Goal: Transaction & Acquisition: Book appointment/travel/reservation

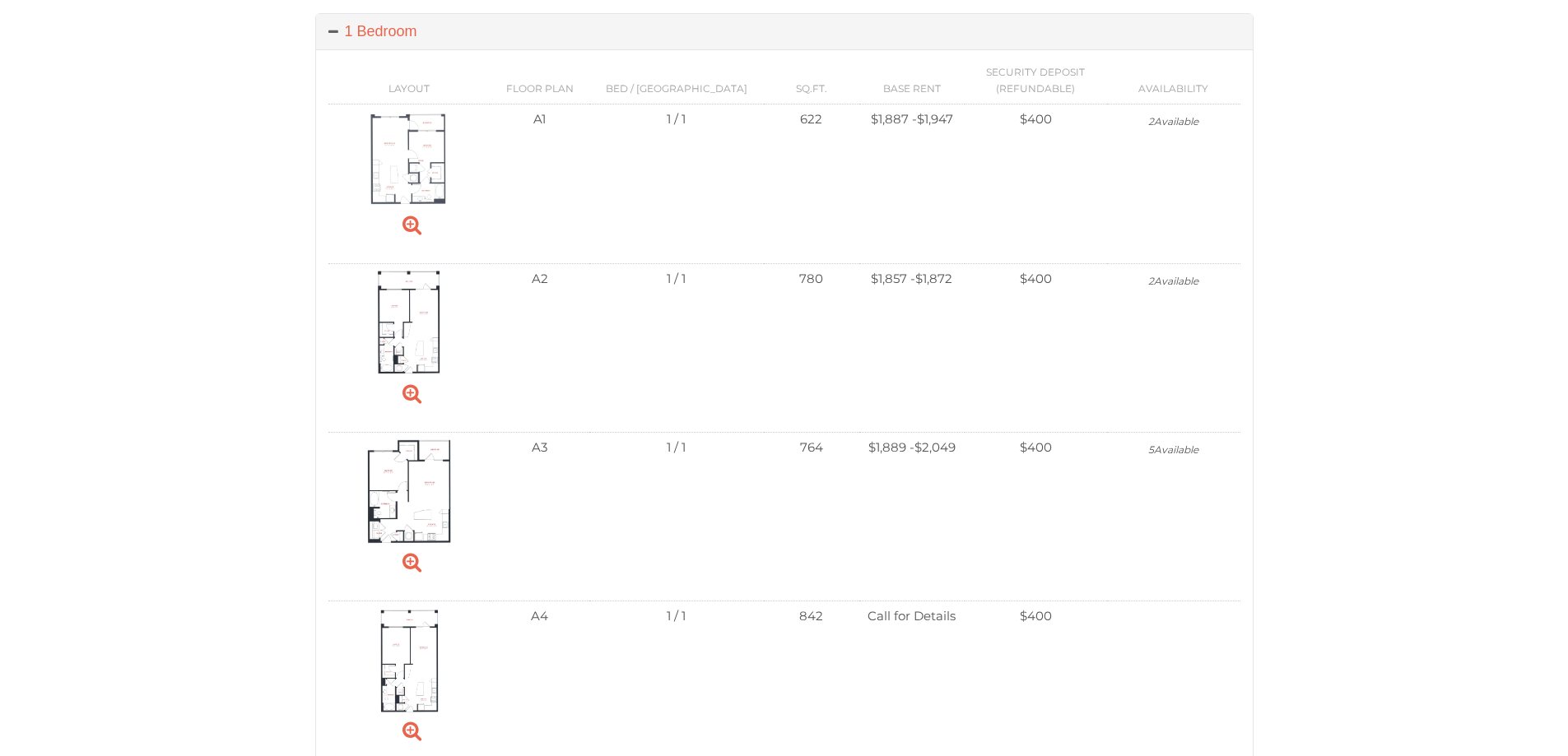
scroll to position [658, 0]
click at [400, 321] on img at bounding box center [408, 320] width 65 height 104
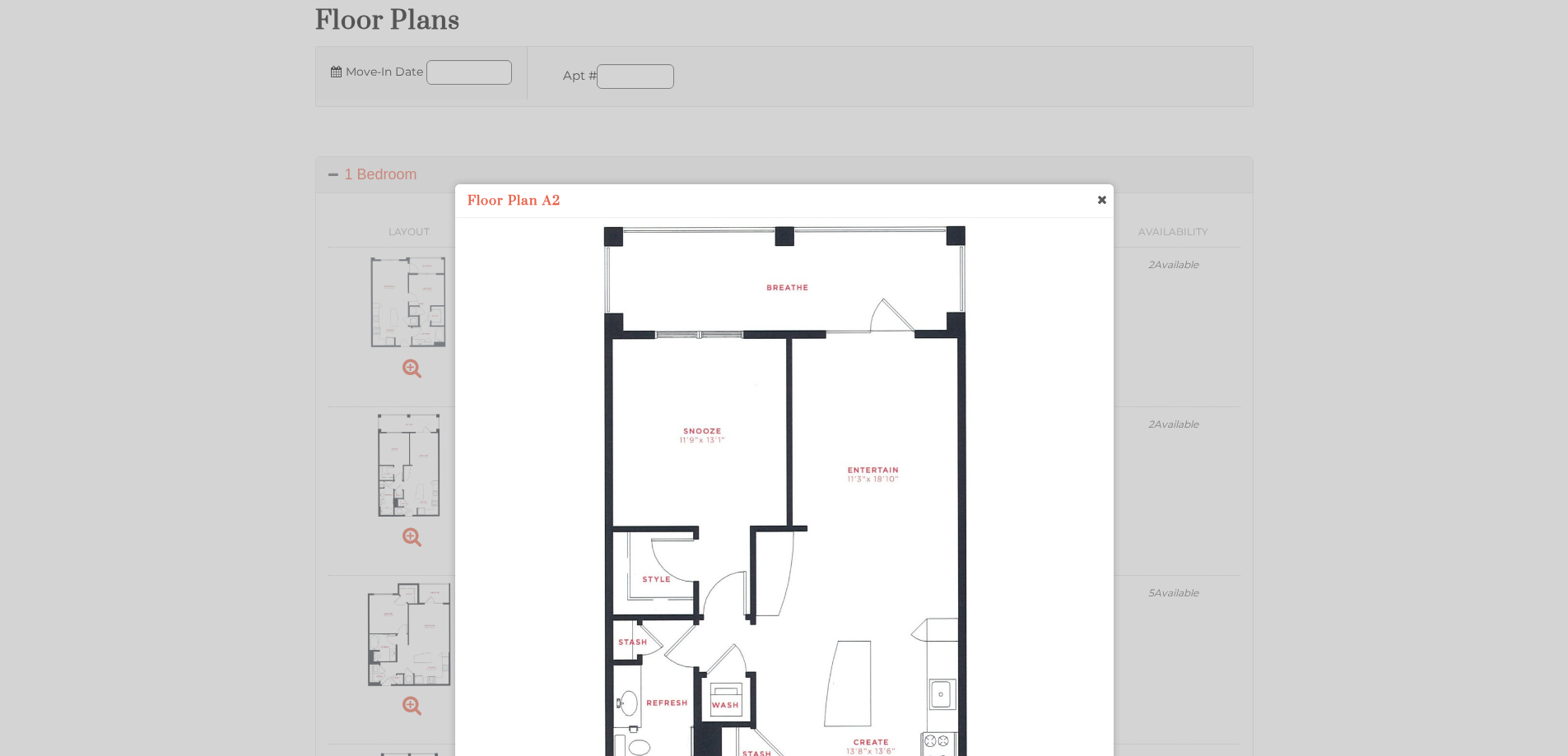
scroll to position [411, 0]
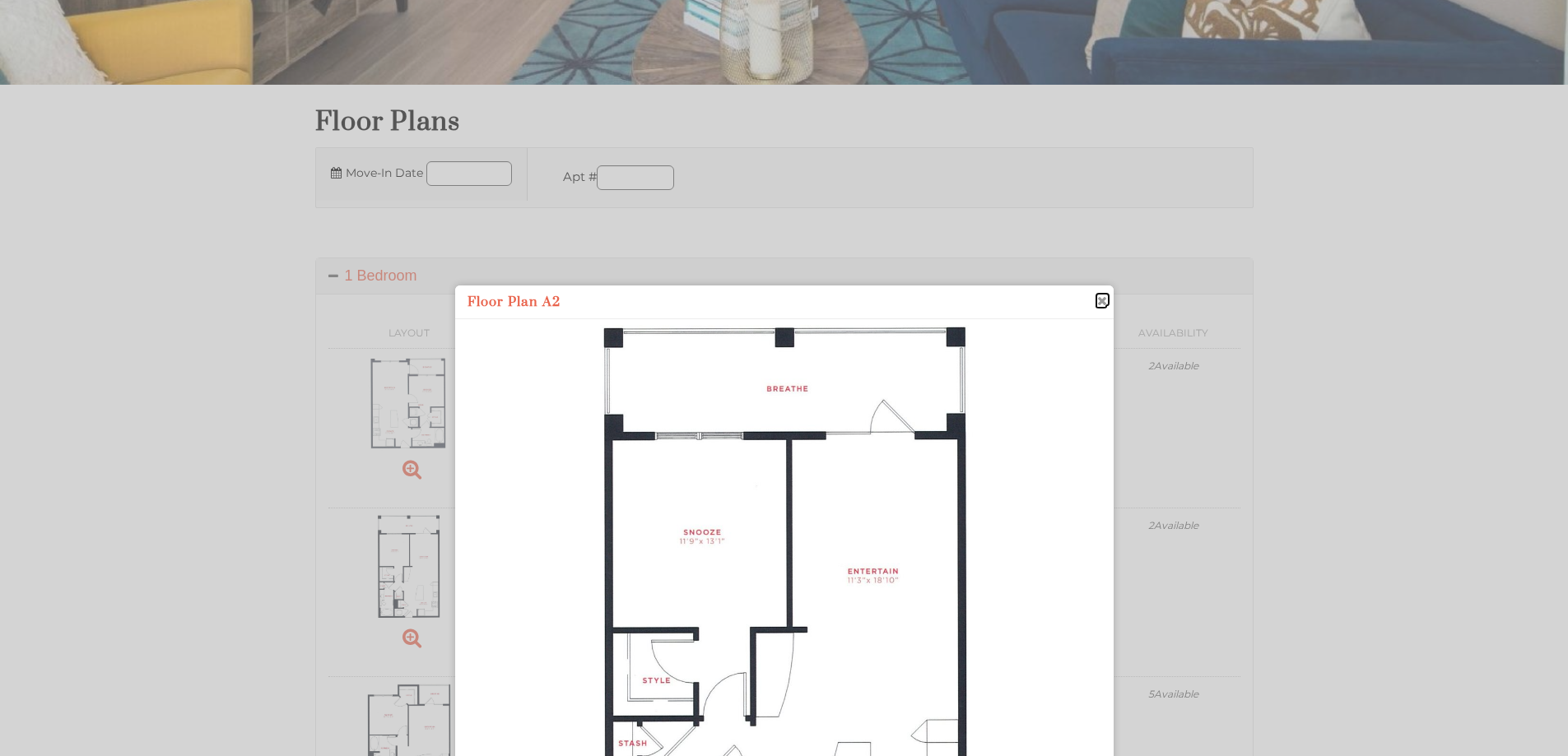
click at [1100, 303] on span "close" at bounding box center [1101, 301] width 13 height 17
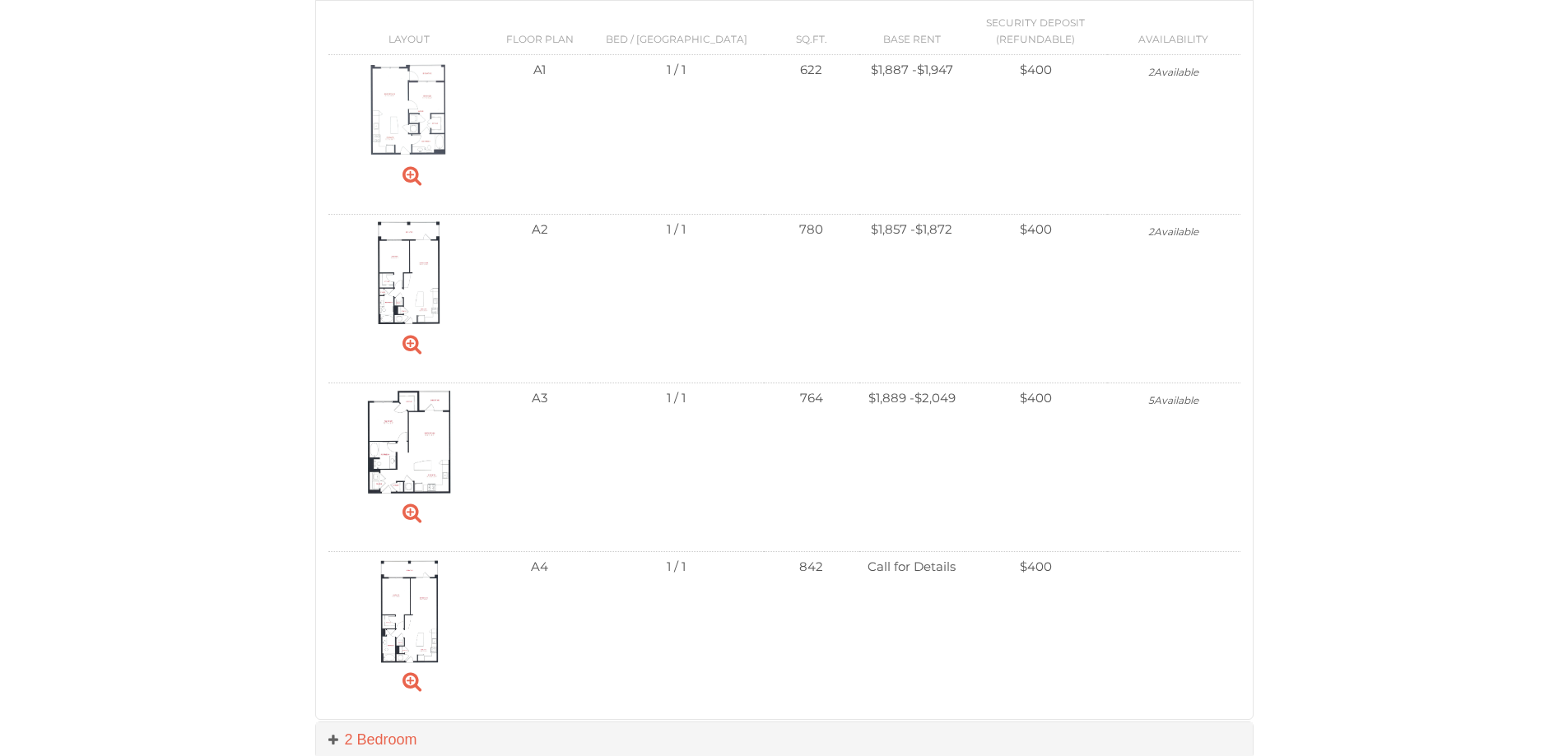
scroll to position [740, 0]
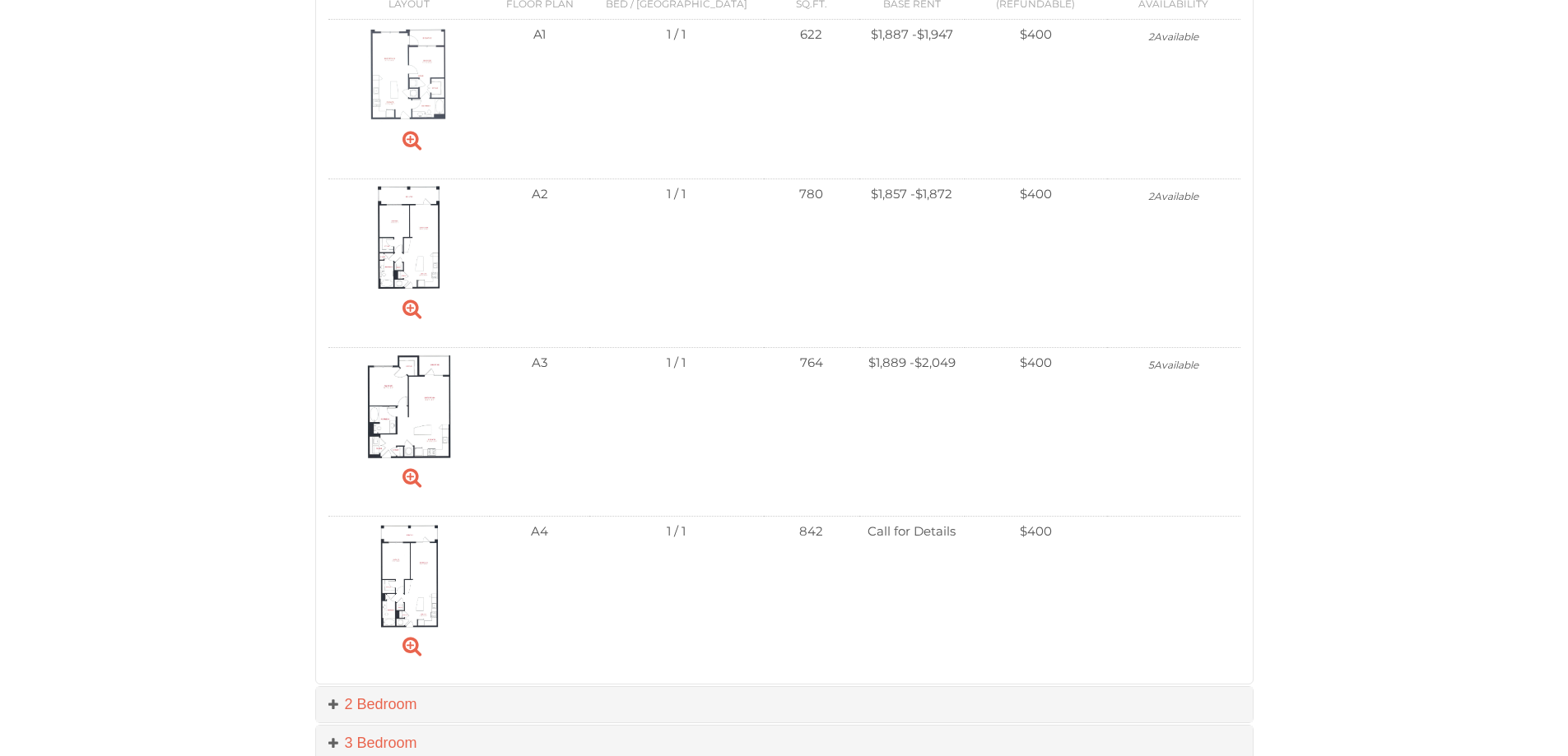
click at [395, 406] on img at bounding box center [410, 407] width 86 height 104
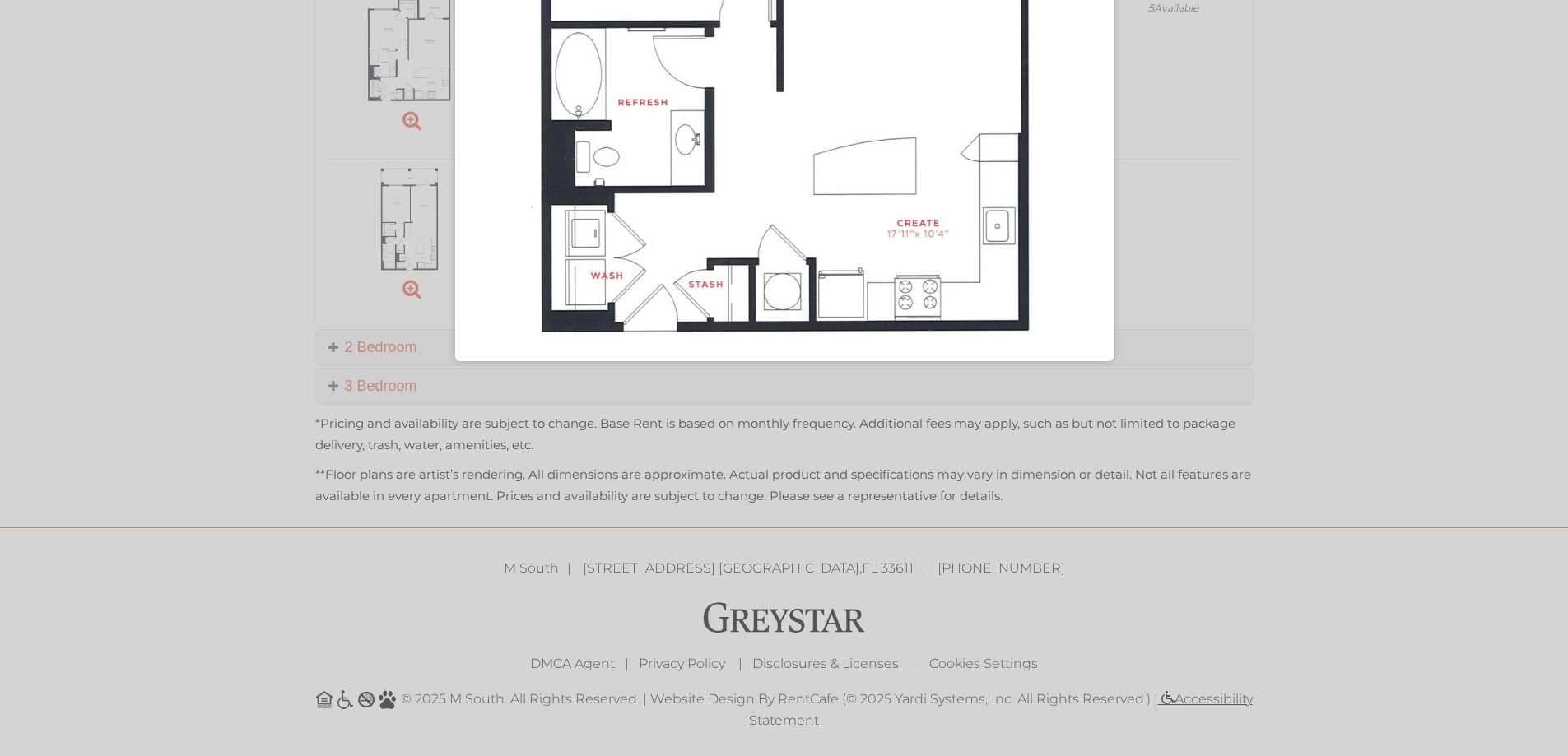
scroll to position [769, 0]
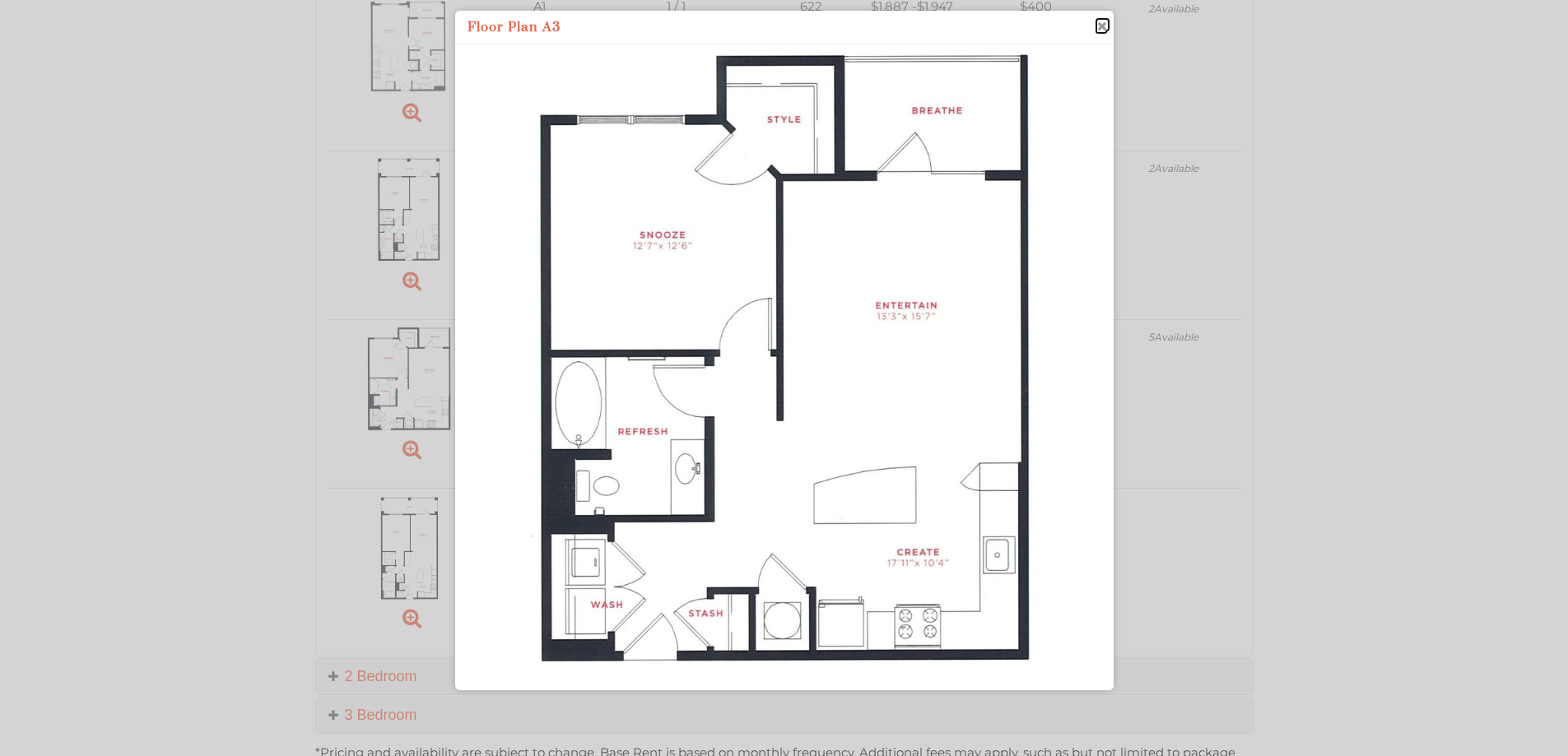
click at [1104, 27] on span "close" at bounding box center [1101, 26] width 13 height 17
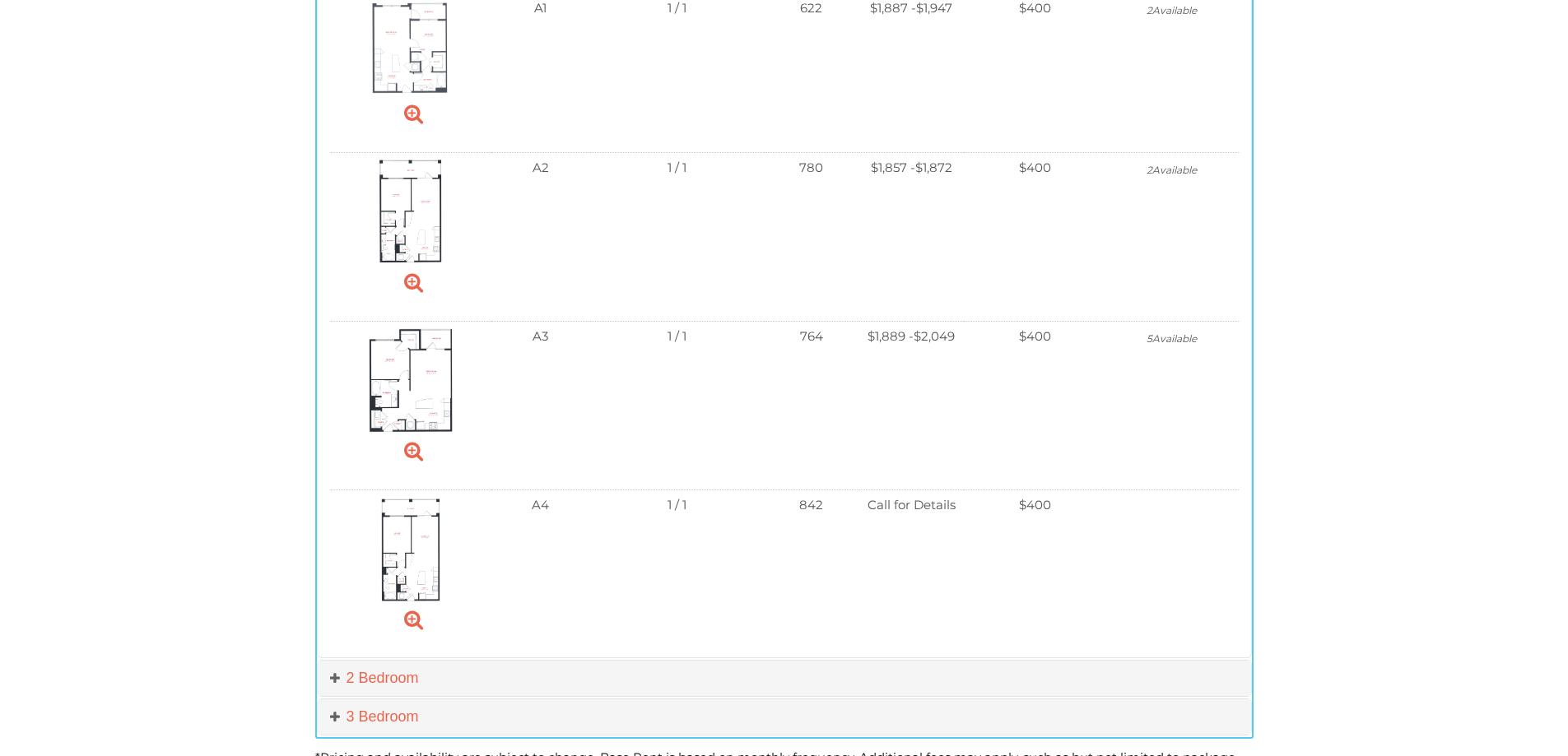
click at [1166, 335] on span "Available" at bounding box center [1174, 339] width 45 height 13
click at [877, 337] on td "Base Rent $1,889 - to $2,049" at bounding box center [912, 347] width 104 height 52
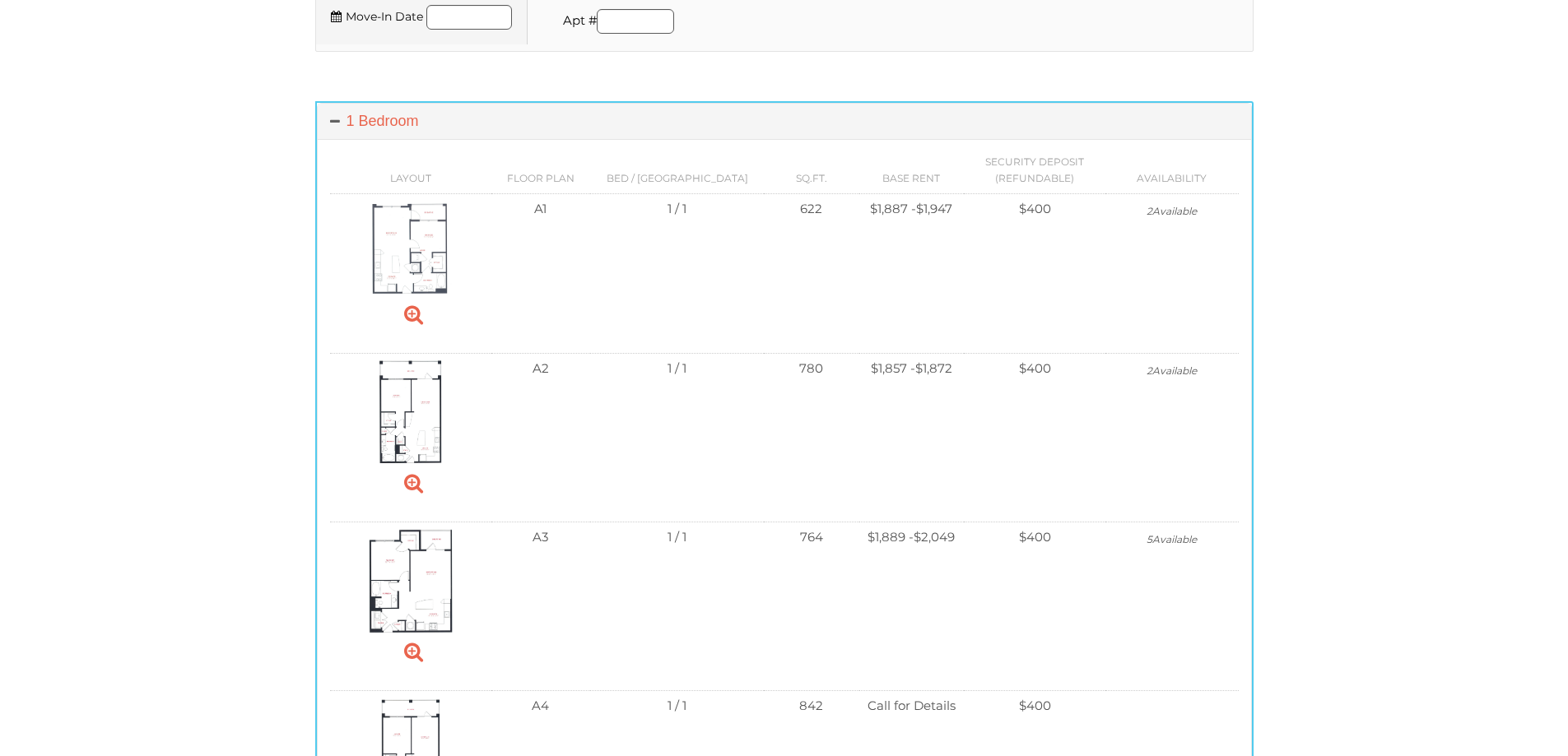
scroll to position [604, 0]
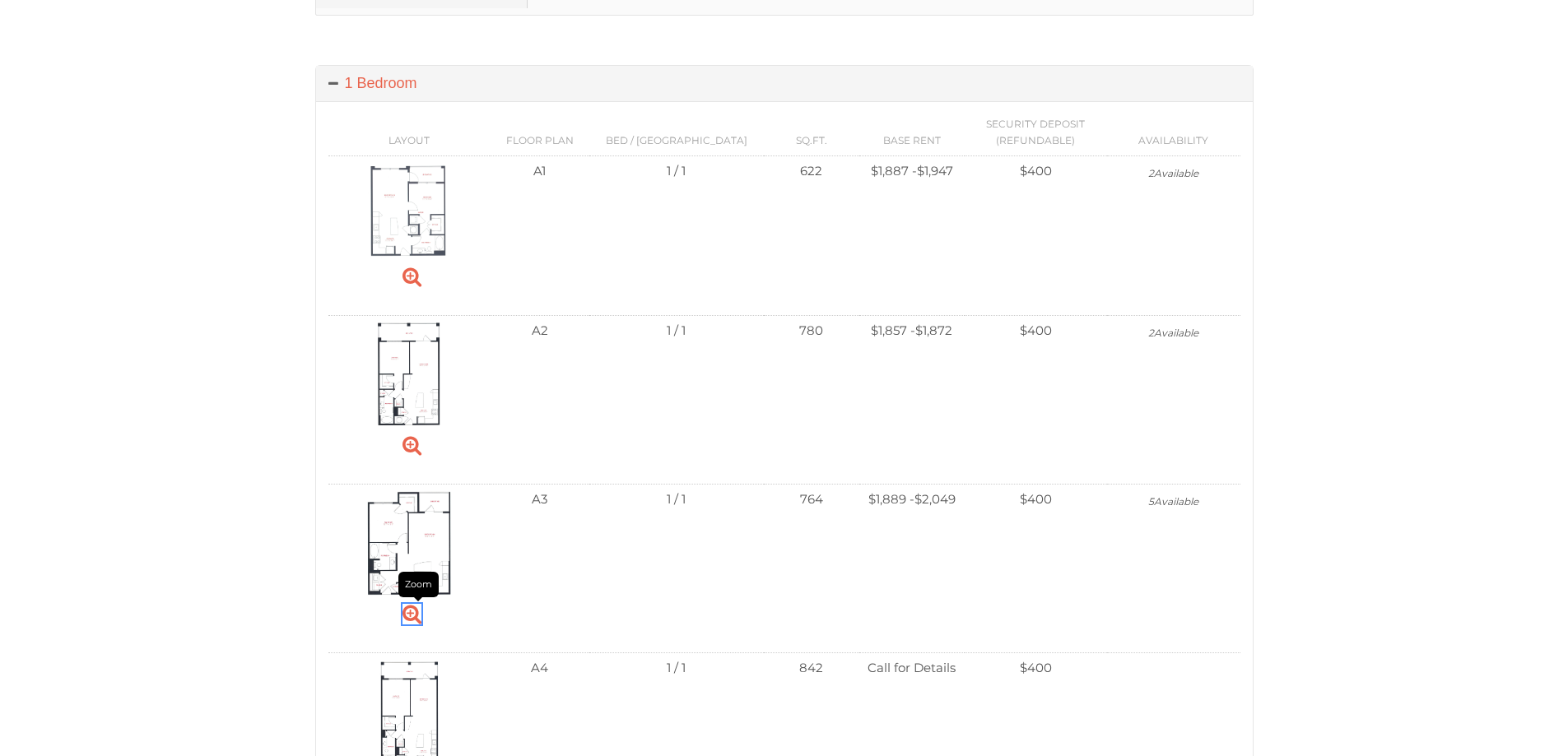
click at [415, 618] on icon "Zoom" at bounding box center [411, 614] width 19 height 21
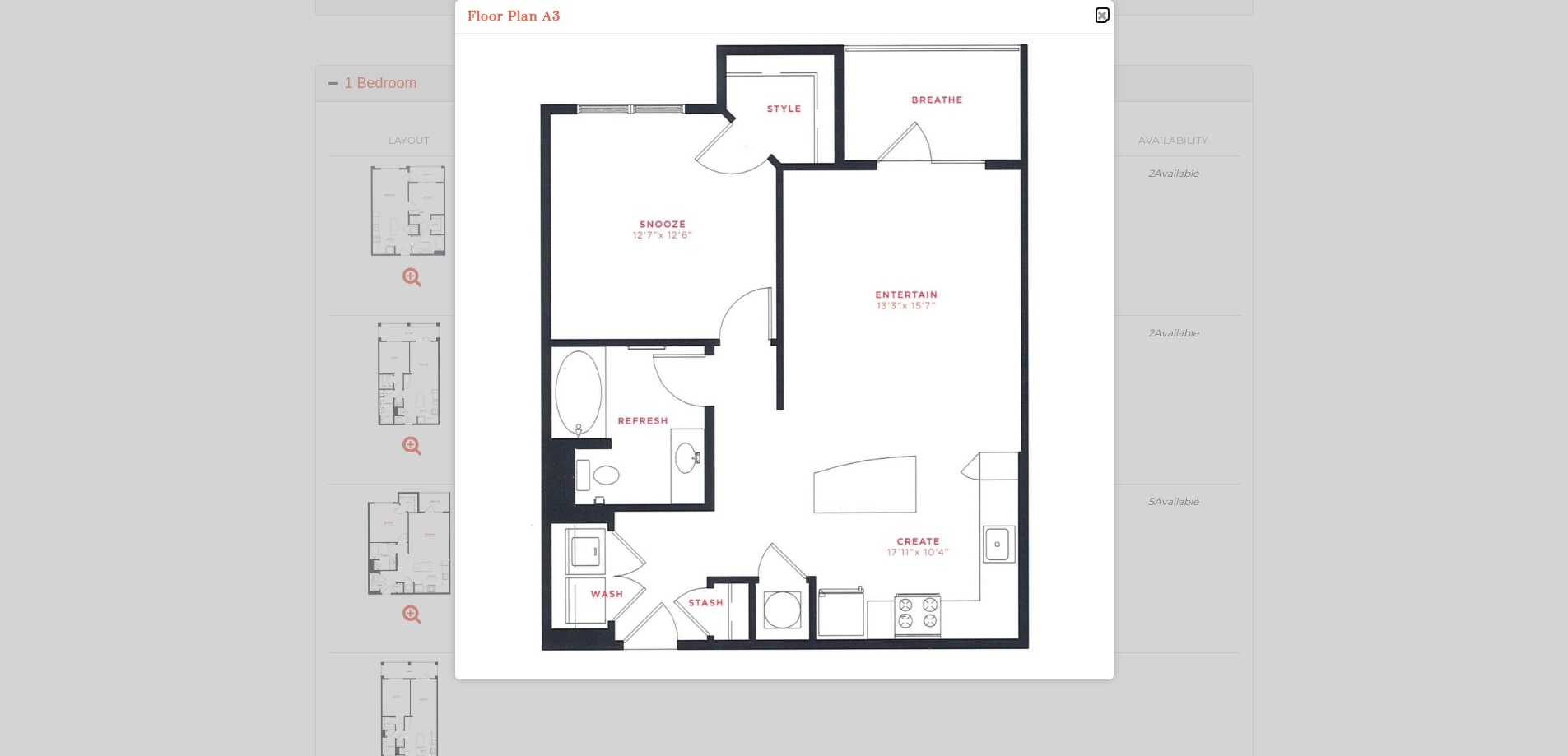
click at [1102, 18] on span "close" at bounding box center [1101, 15] width 13 height 17
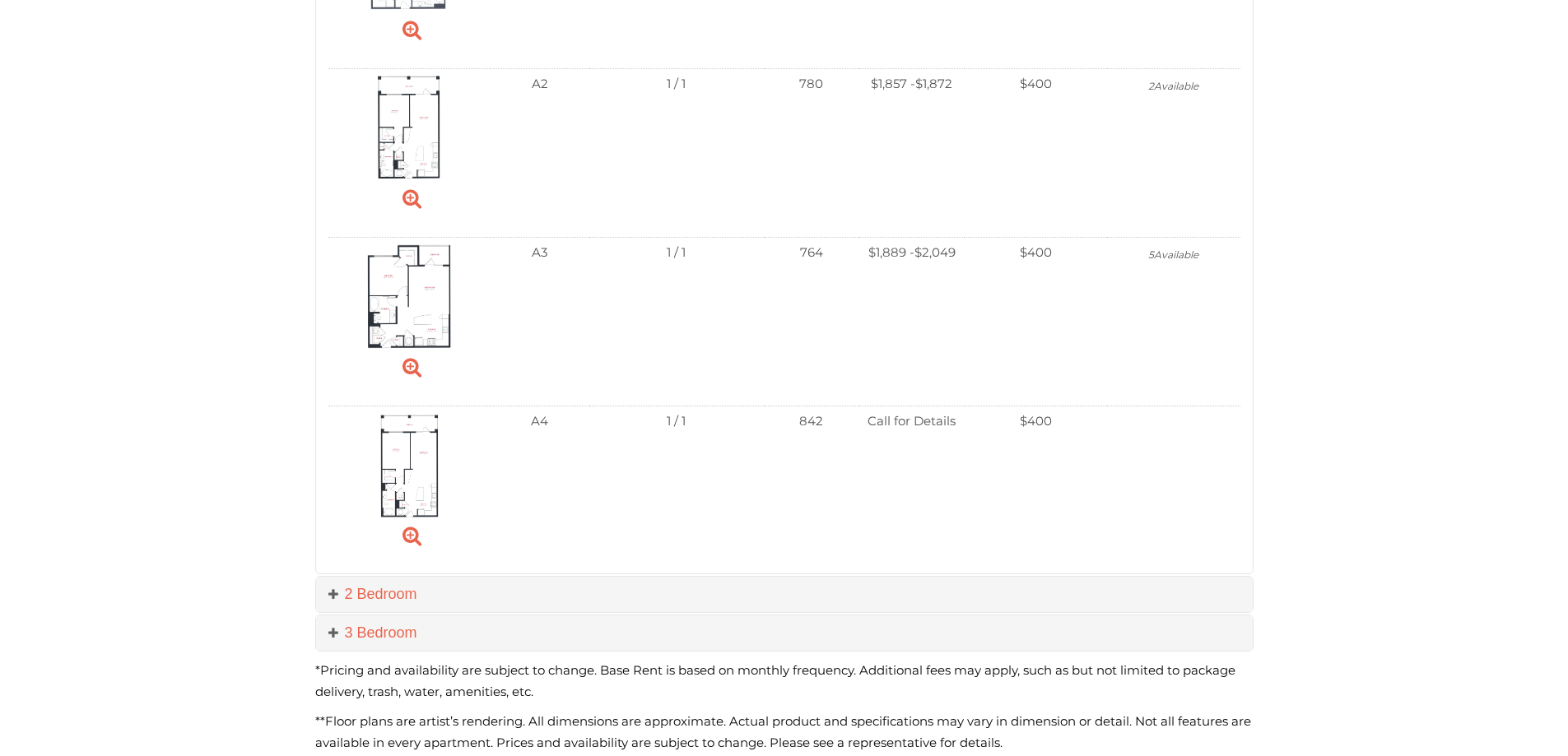
scroll to position [933, 0]
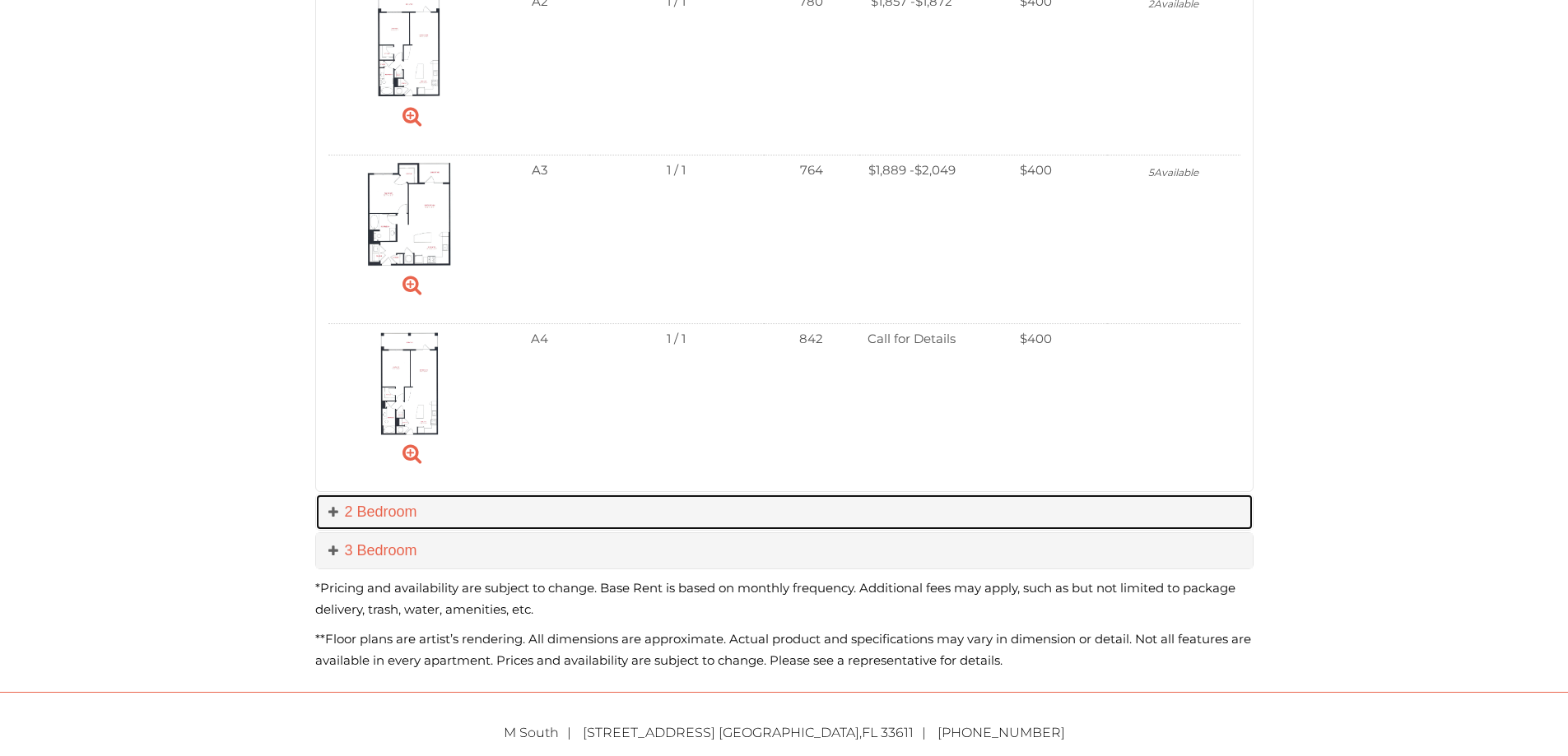
click at [389, 511] on link "2 Bedroom" at bounding box center [784, 512] width 936 height 36
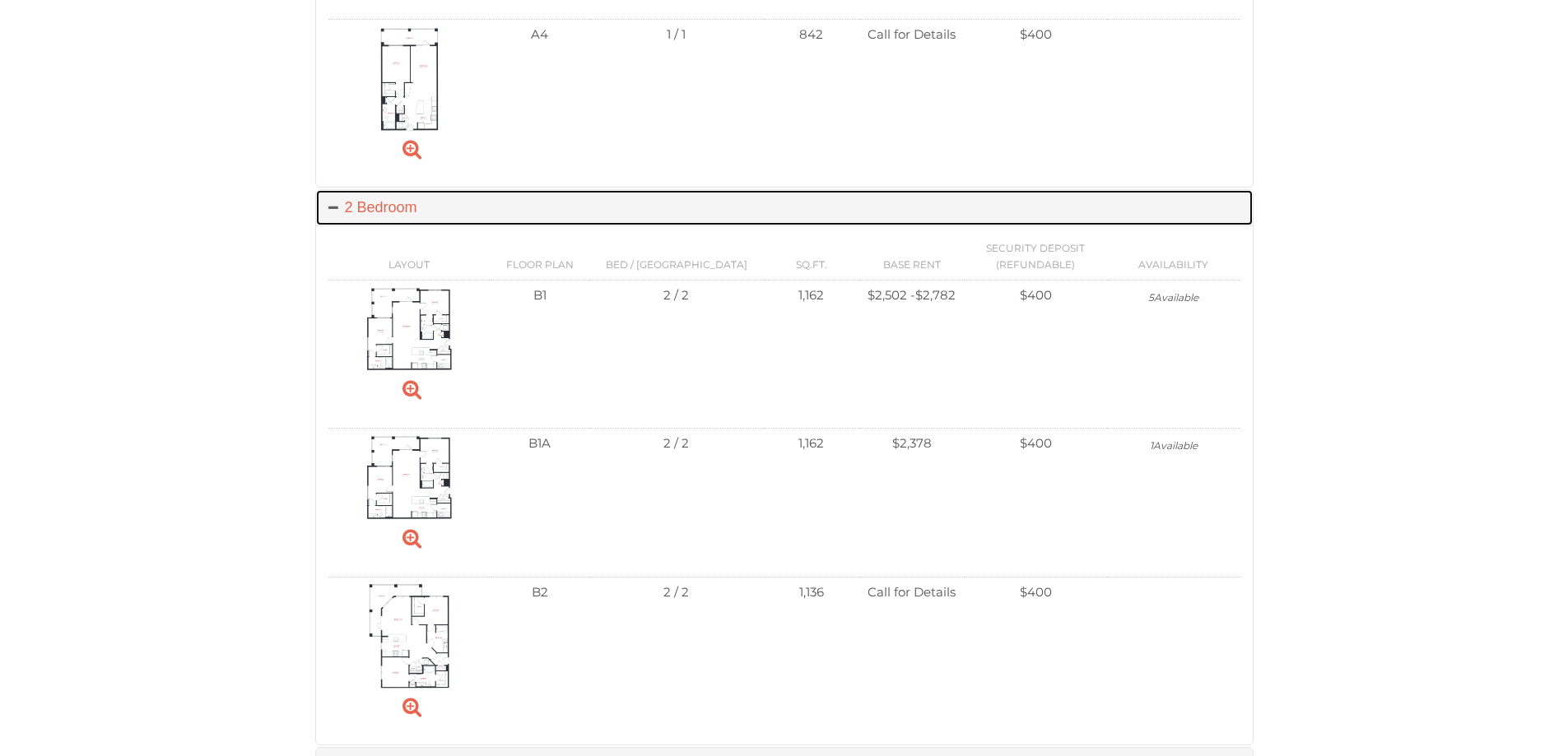
scroll to position [1262, 0]
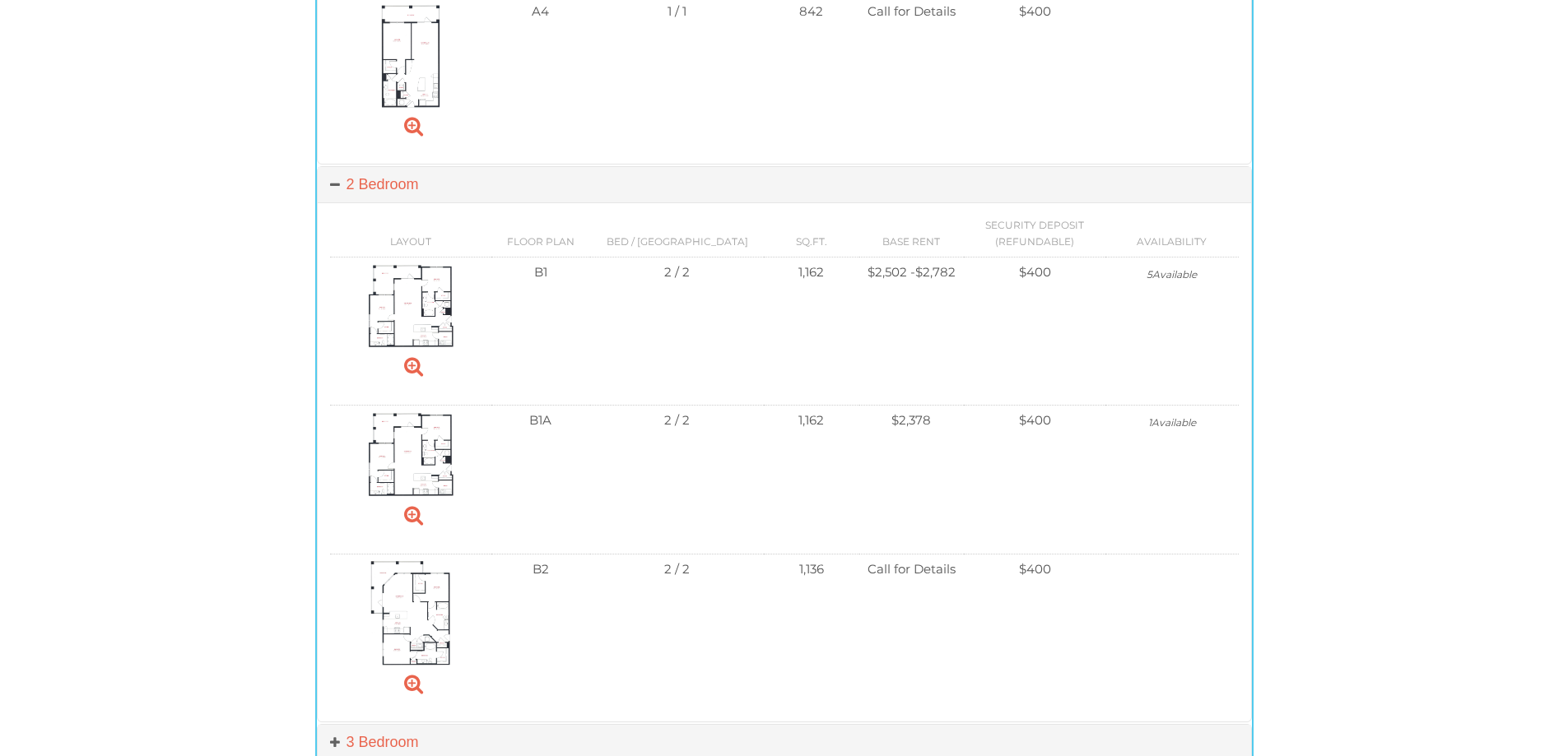
click at [869, 420] on td "Base Rent $2,378" at bounding box center [912, 429] width 104 height 46
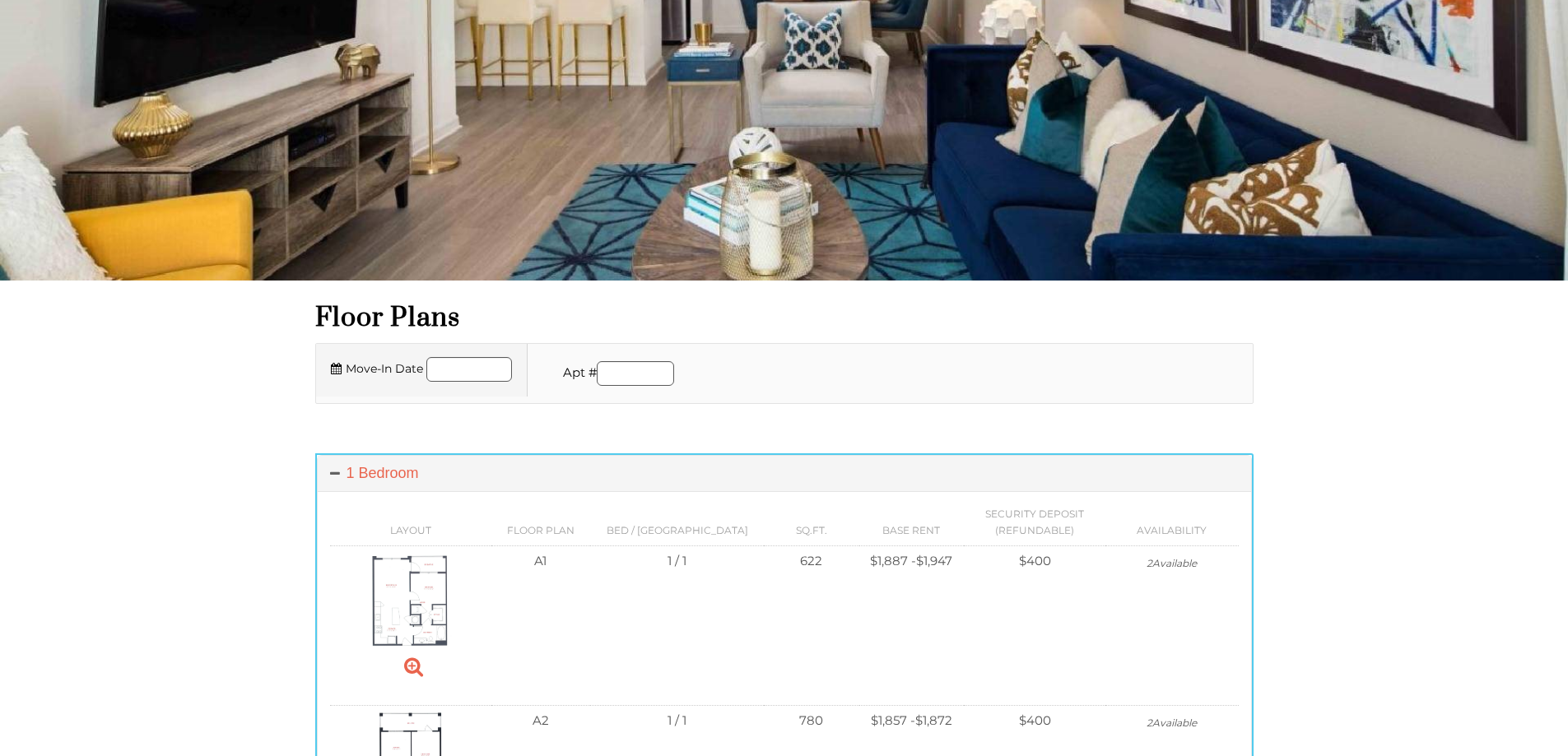
scroll to position [193, 0]
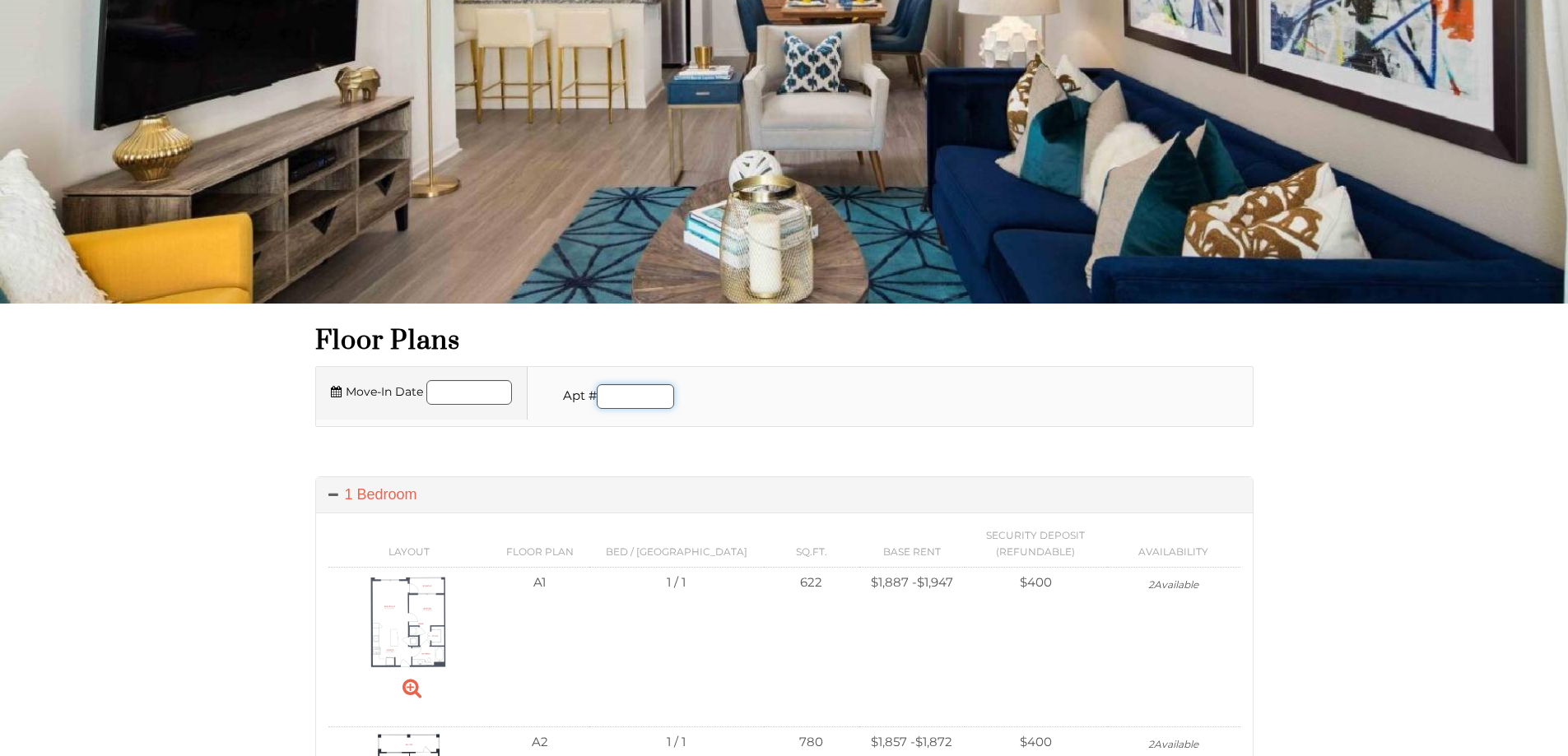
click at [634, 399] on input "Apartment number" at bounding box center [635, 396] width 78 height 25
type input "****"
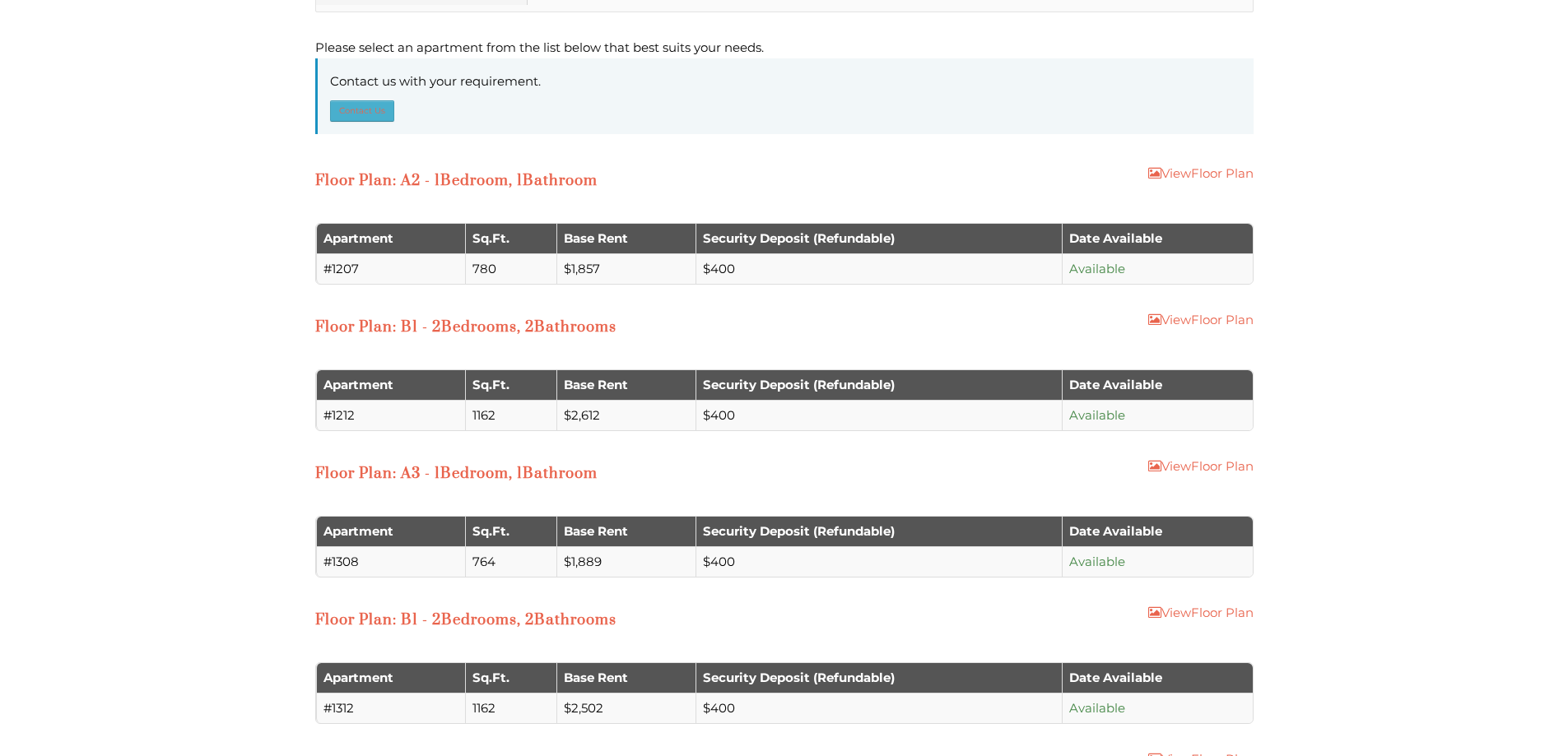
scroll to position [823, 0]
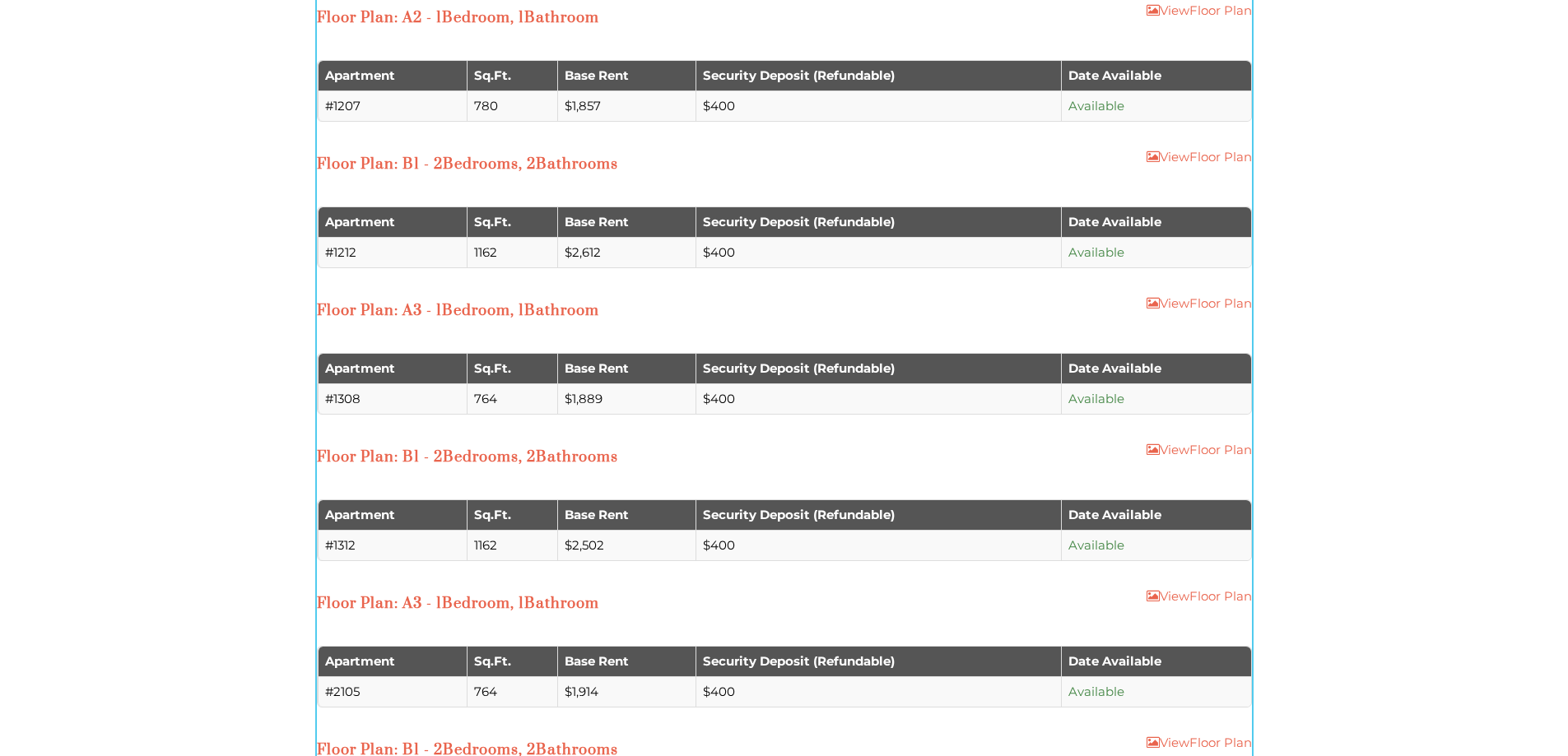
click at [1117, 401] on span "Available" at bounding box center [1095, 399] width 56 height 16
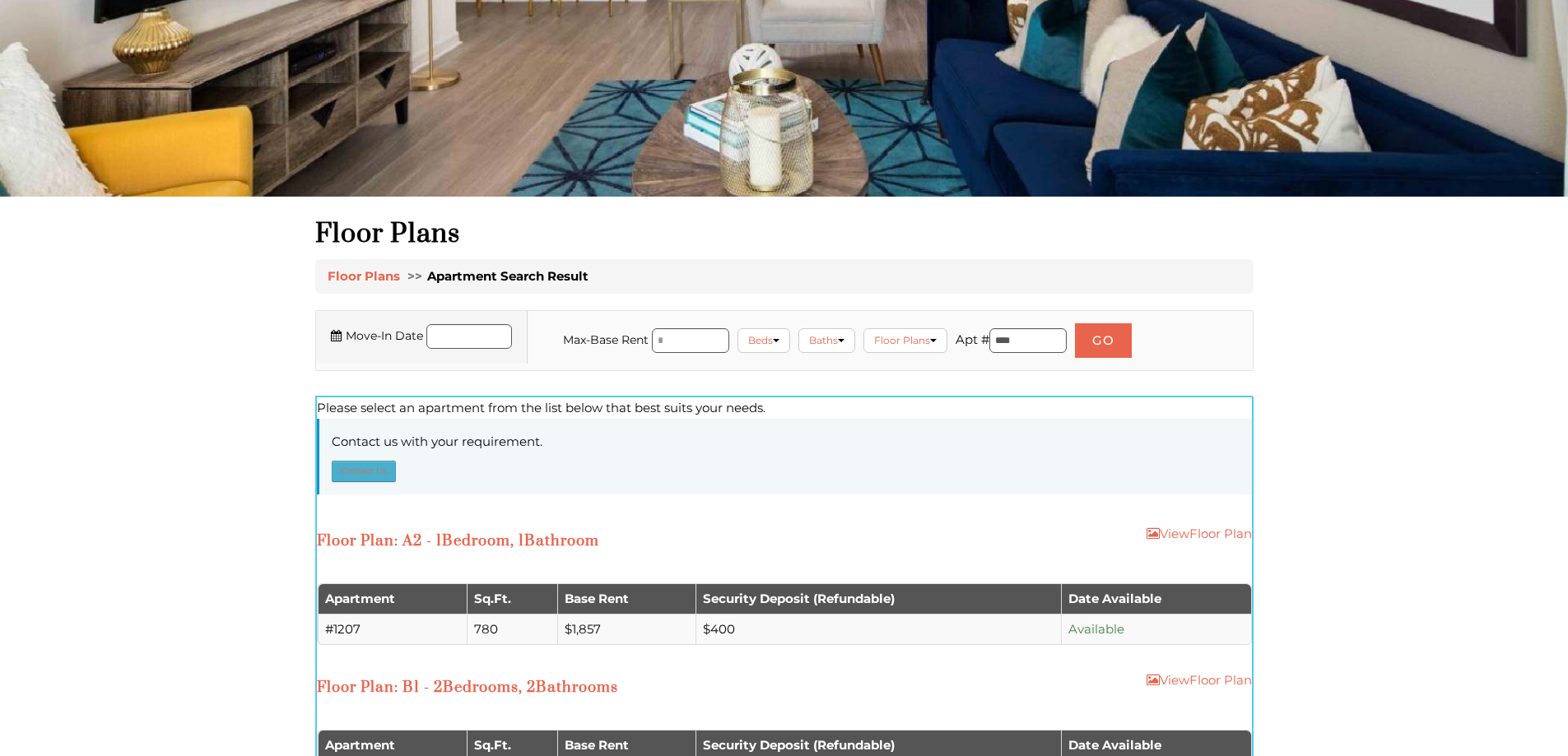
scroll to position [0, 0]
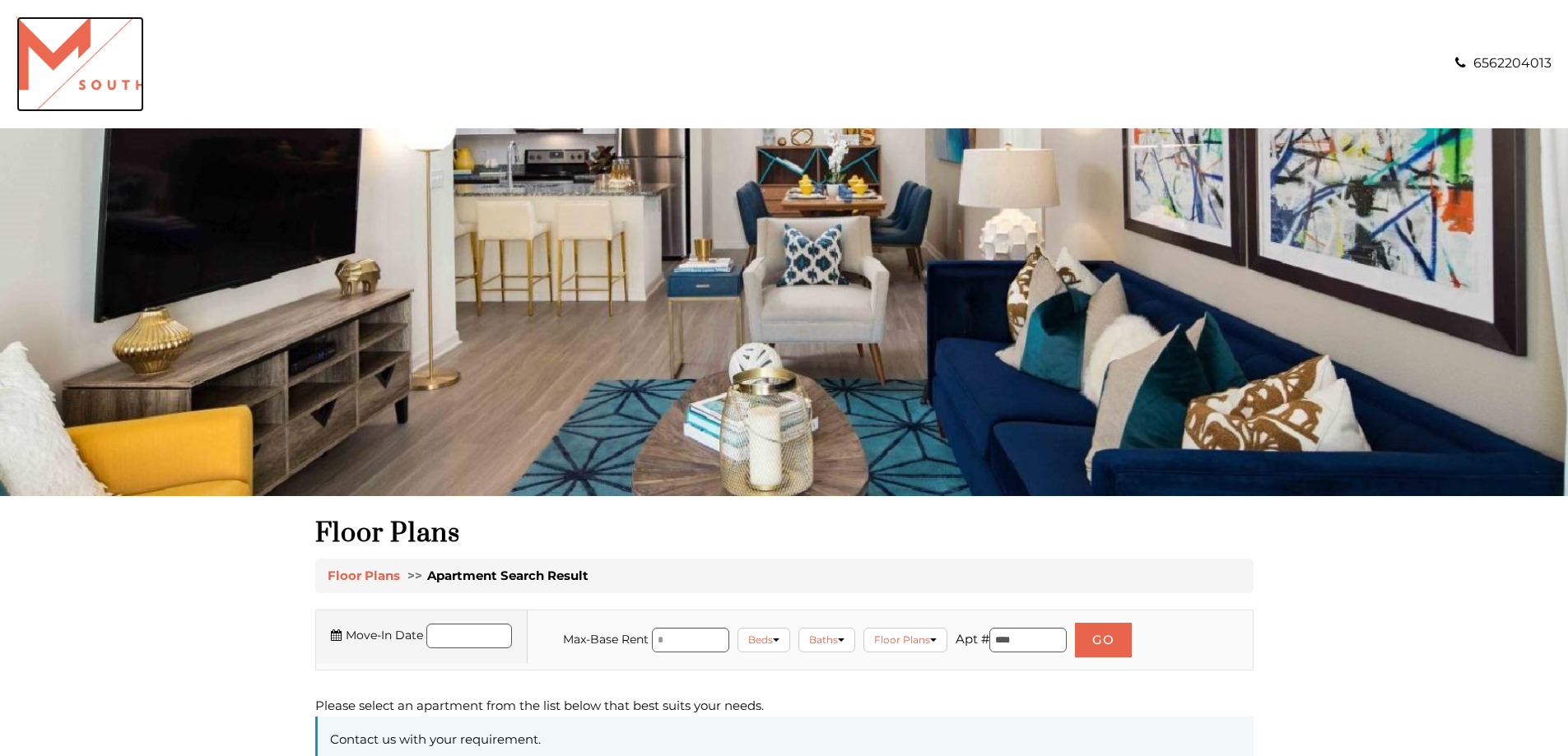
click at [88, 76] on img "Logo" at bounding box center [80, 64] width 128 height 95
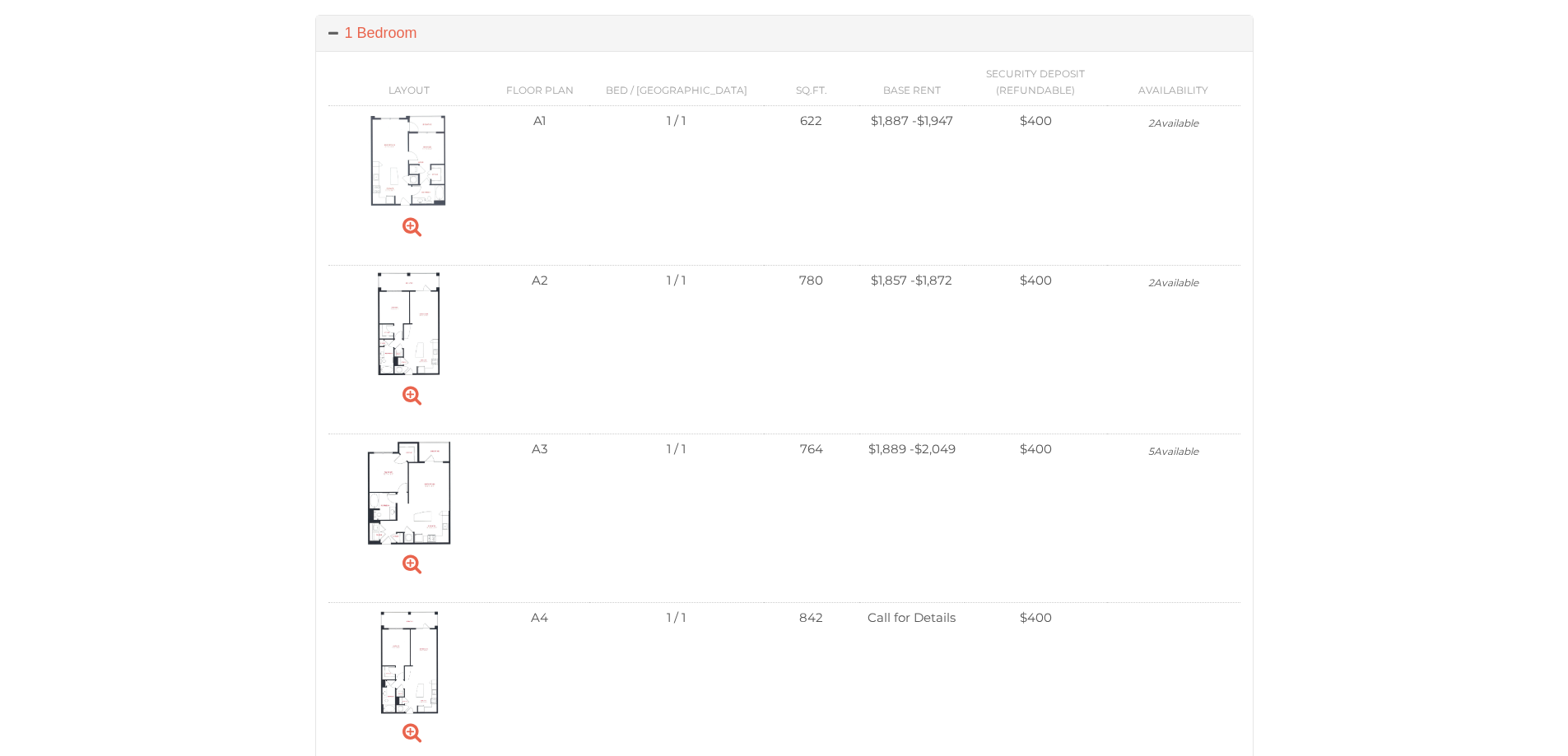
scroll to position [658, 0]
click at [409, 478] on img at bounding box center [410, 489] width 86 height 104
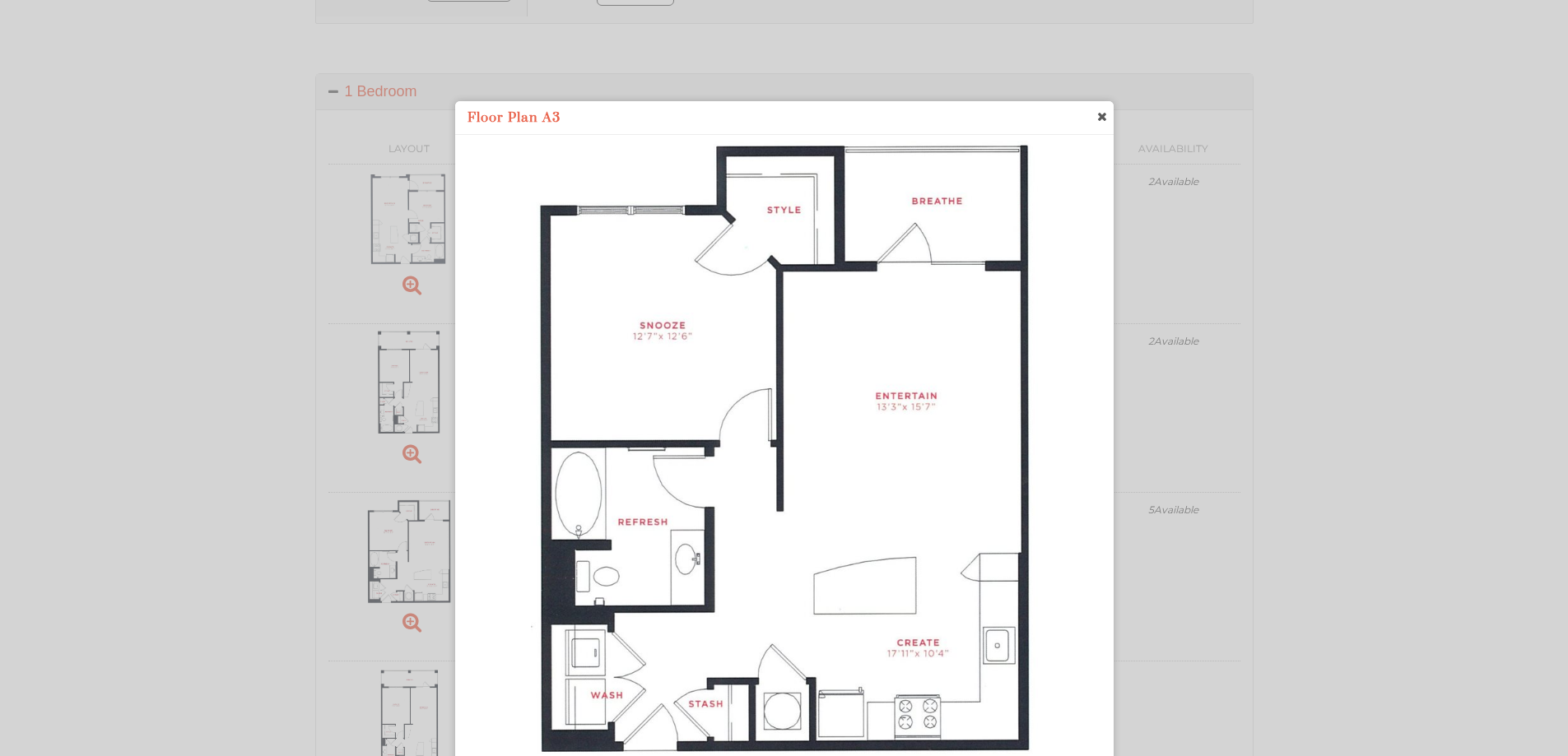
scroll to position [522, 0]
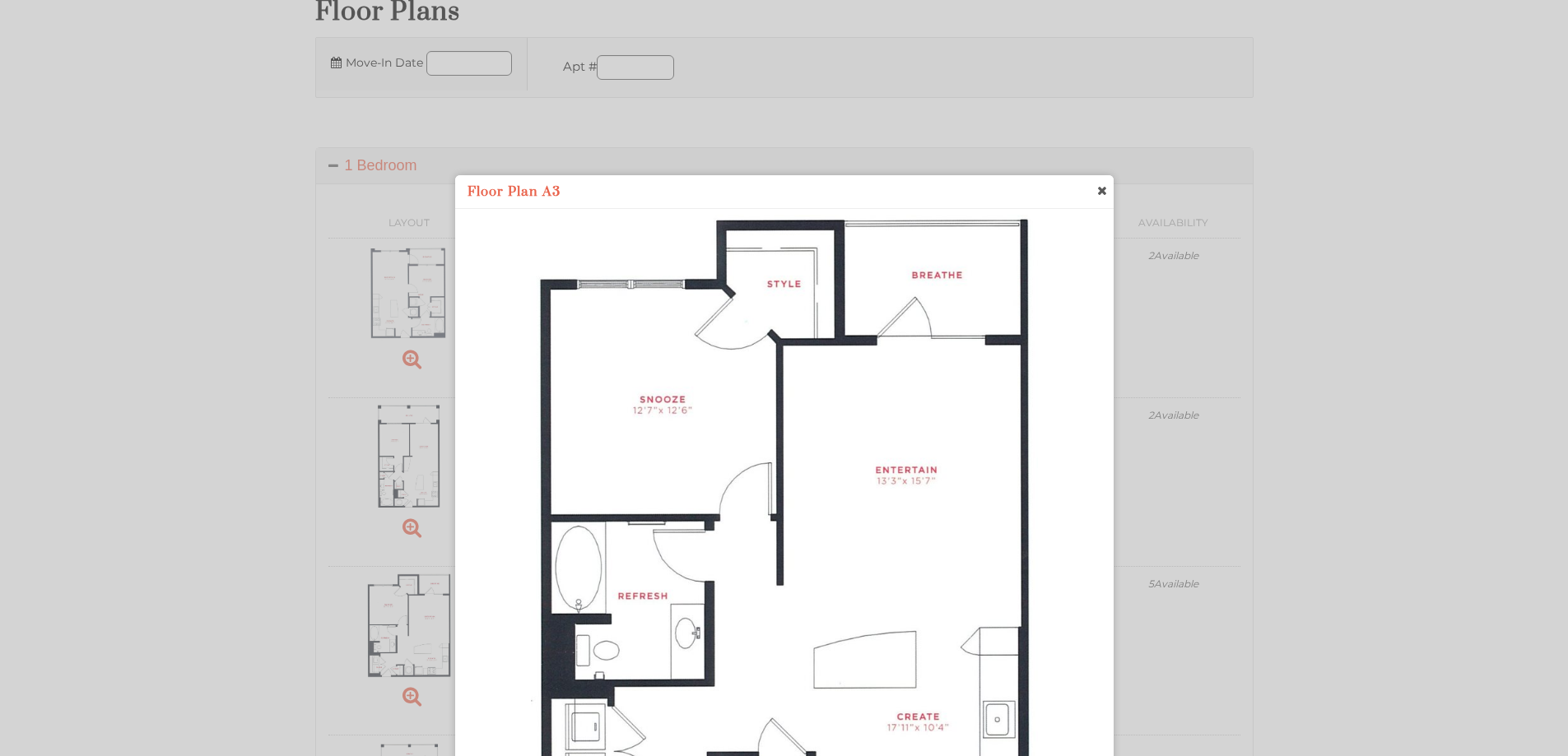
click at [826, 384] on img "banner" at bounding box center [784, 523] width 507 height 617
click at [1102, 191] on span "close" at bounding box center [1101, 190] width 13 height 17
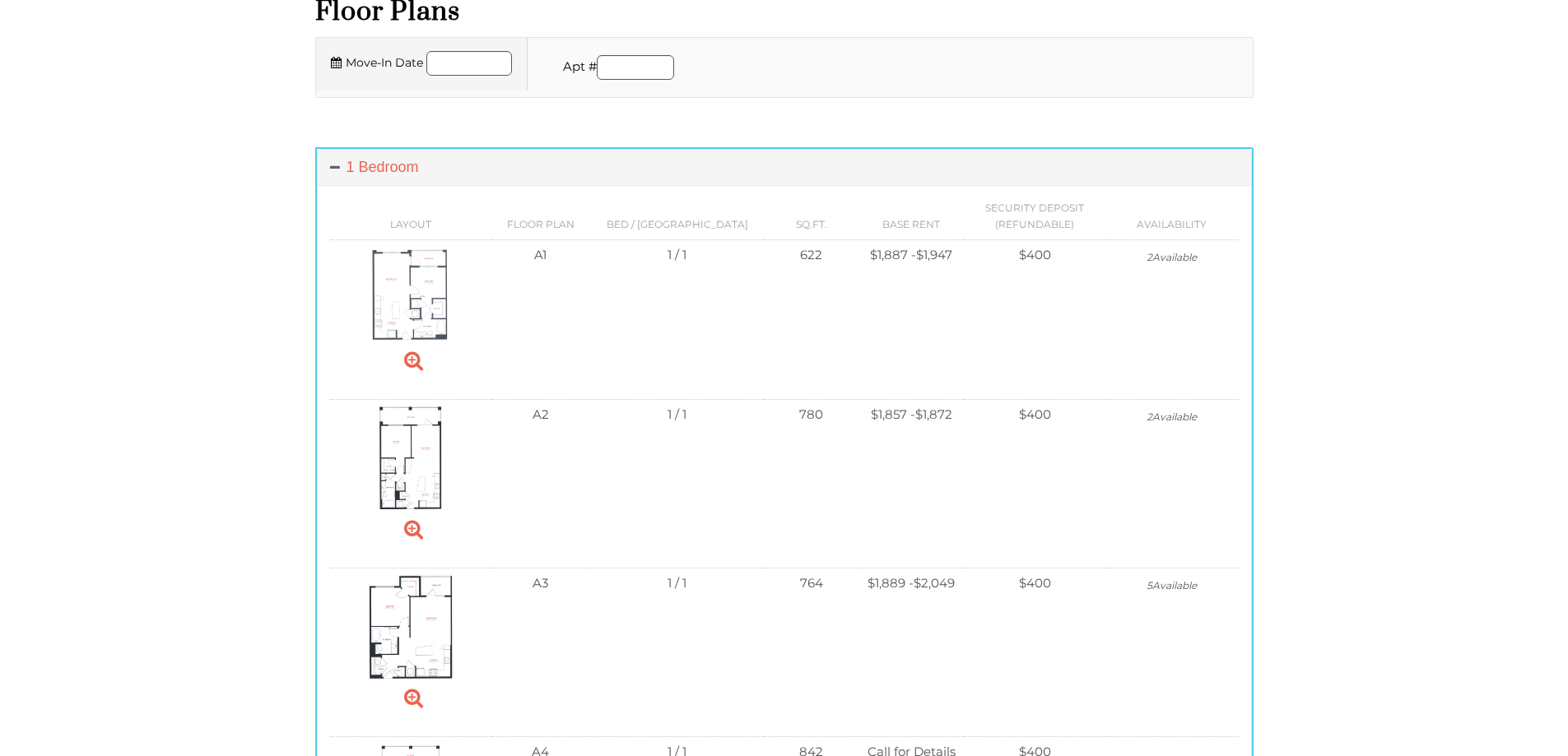
click at [1166, 586] on span "Available" at bounding box center [1174, 586] width 45 height 13
click at [1165, 582] on span "Available" at bounding box center [1174, 586] width 45 height 13
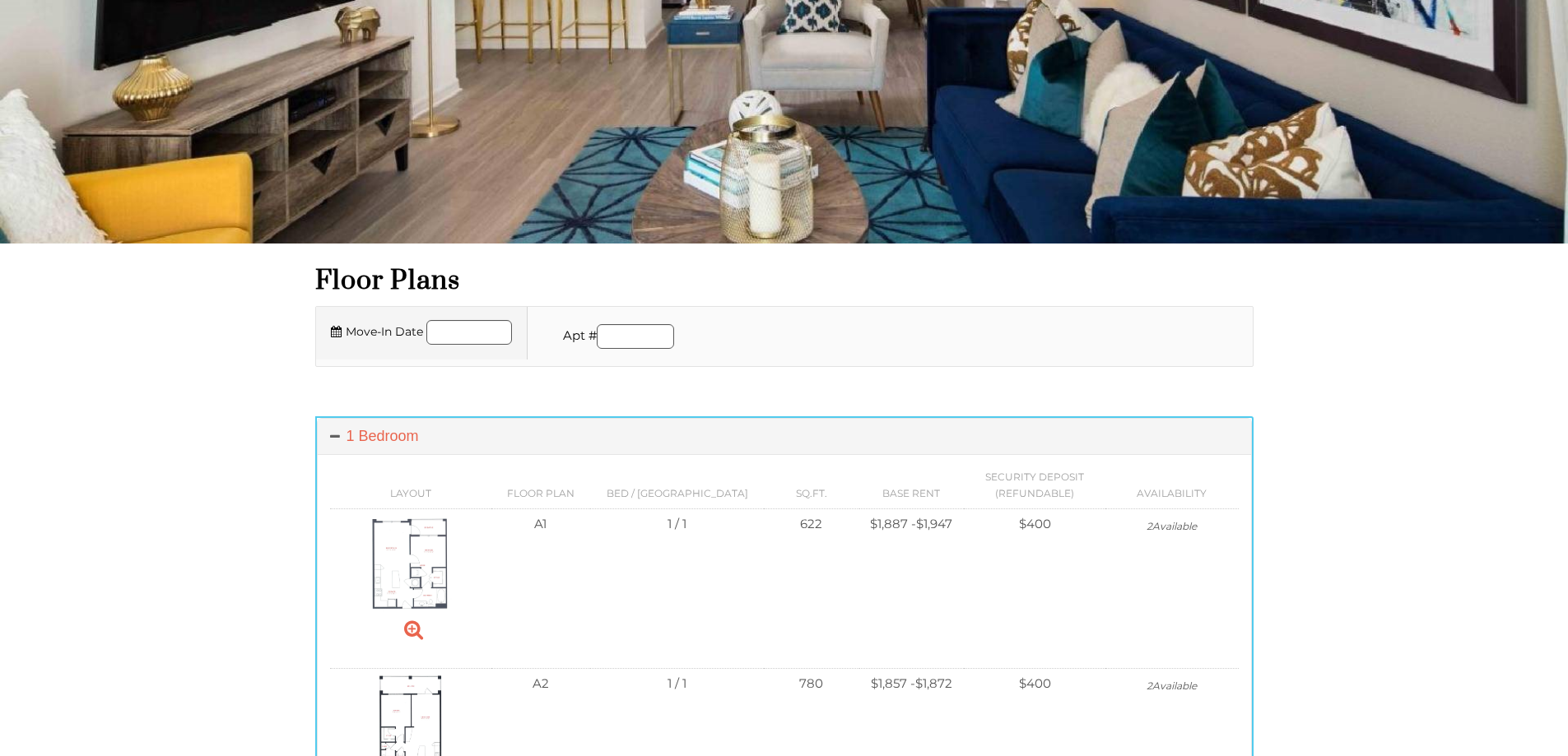
scroll to position [193, 0]
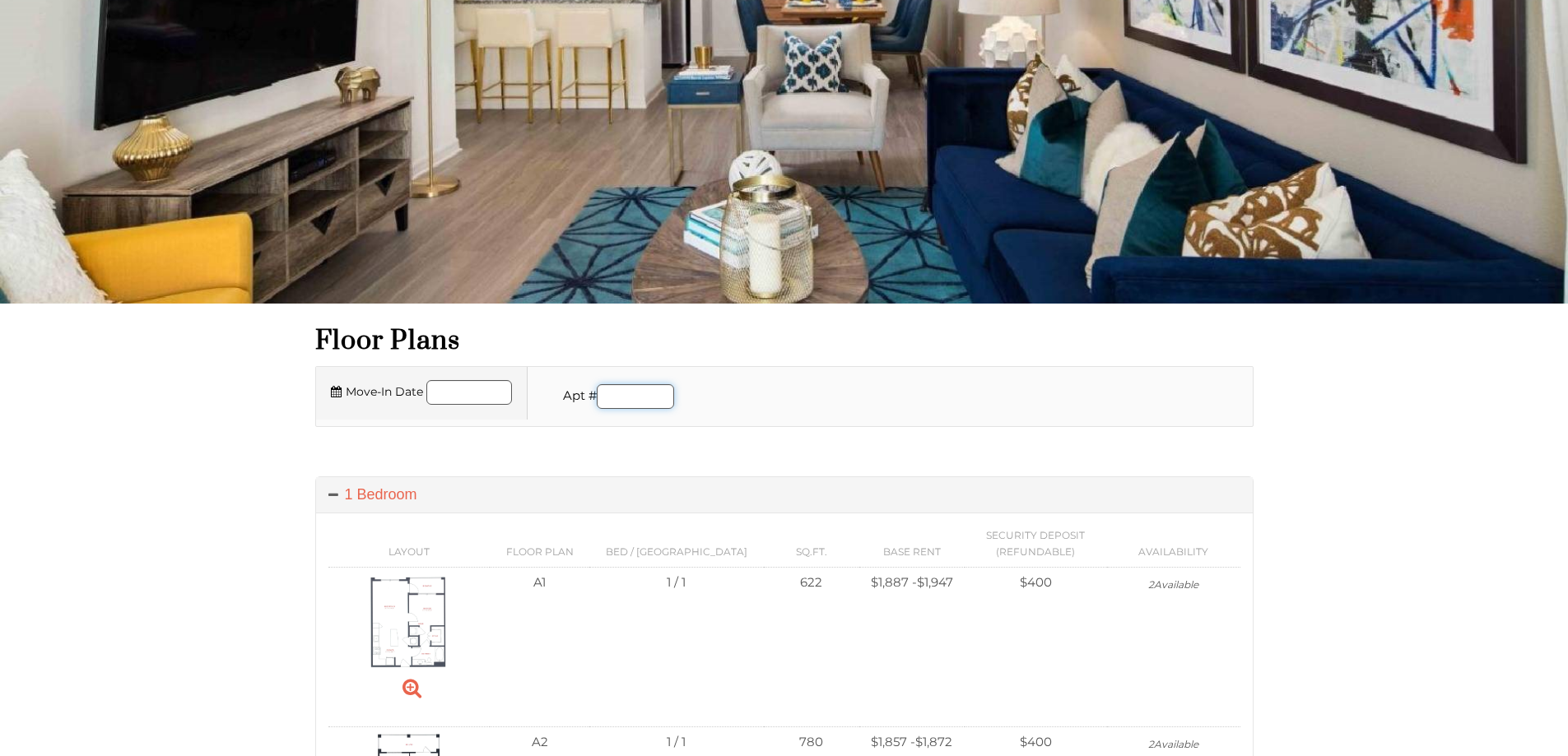
click at [636, 389] on input "Apartment number" at bounding box center [635, 396] width 78 height 25
type input "****"
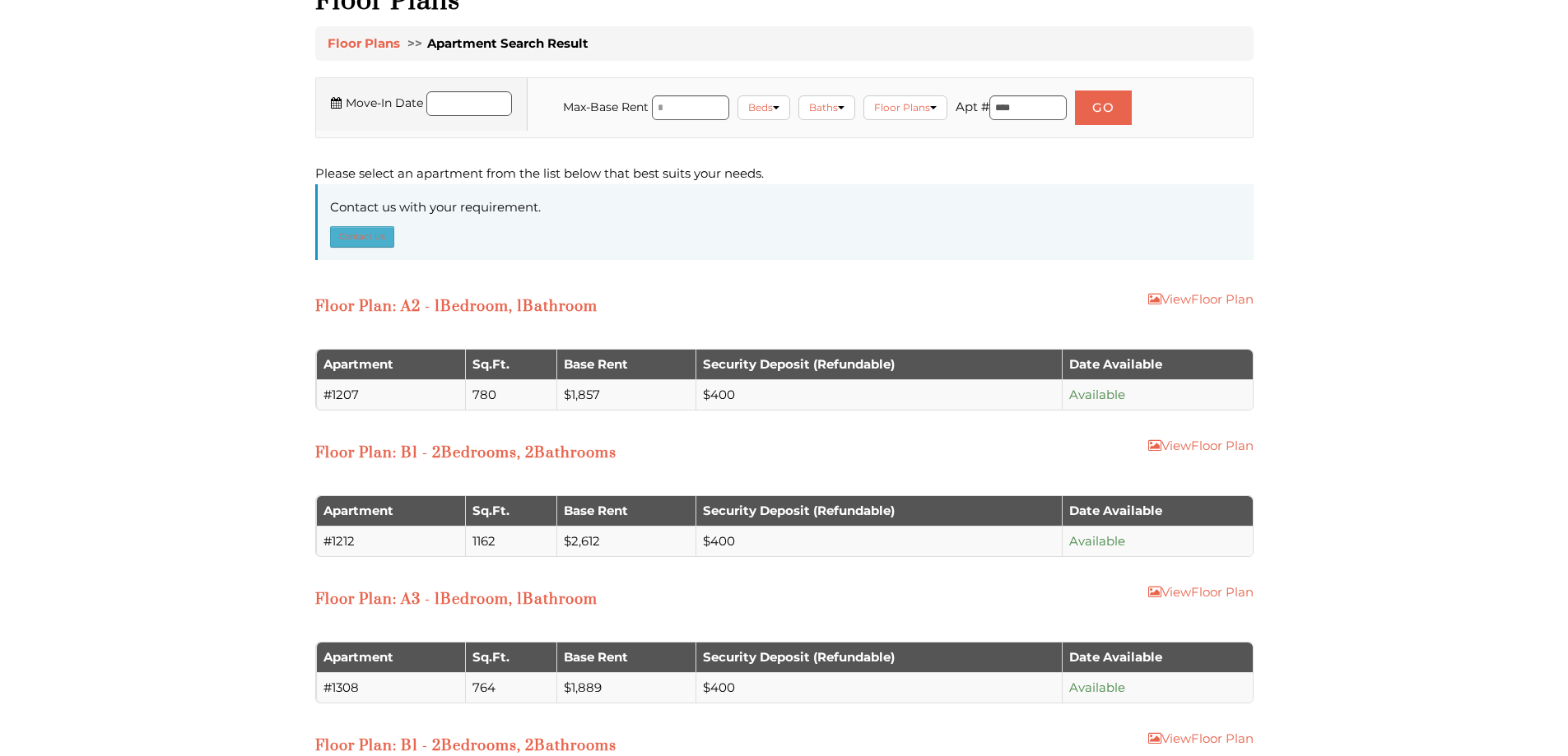
scroll to position [576, 0]
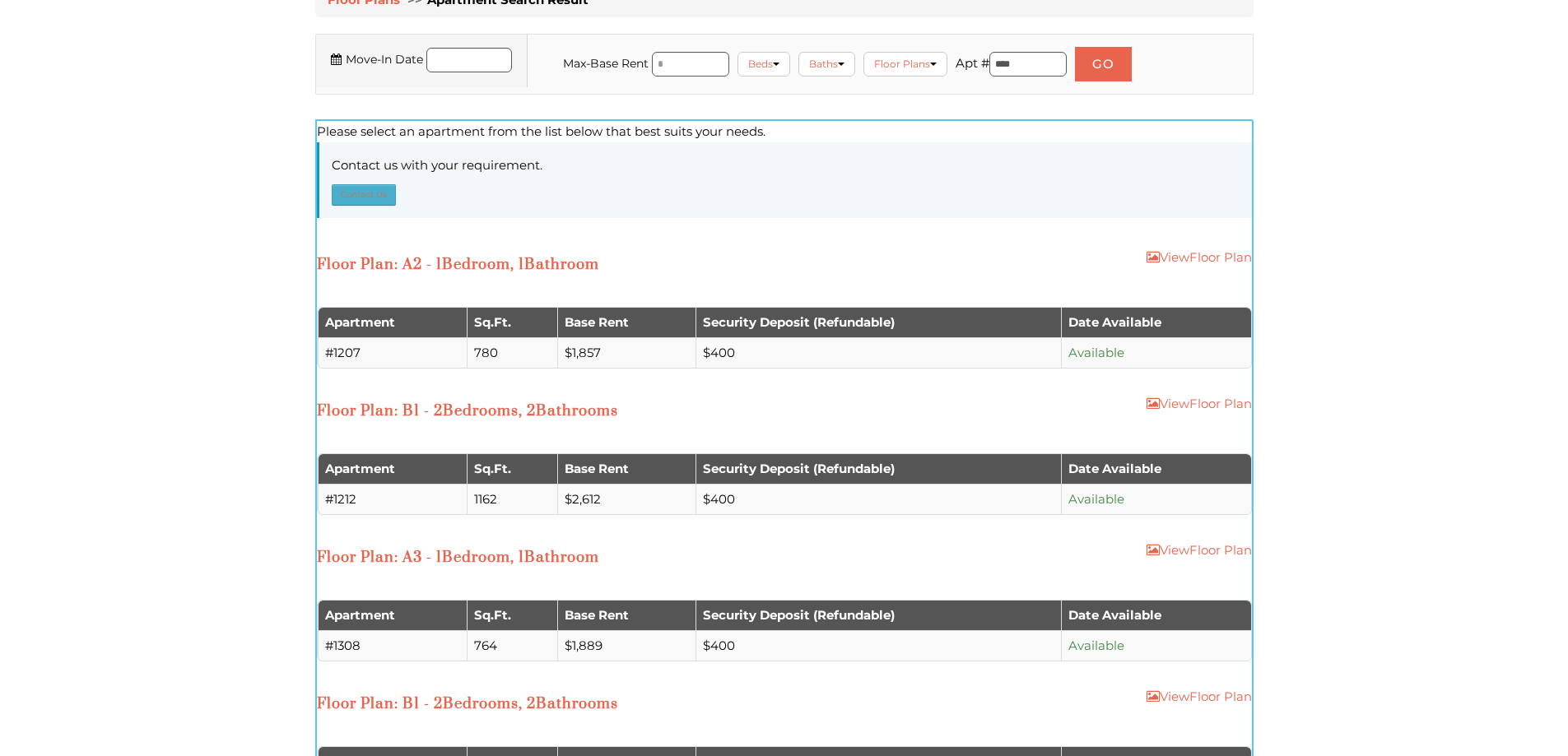
click at [345, 352] on td "#1207" at bounding box center [391, 352] width 149 height 30
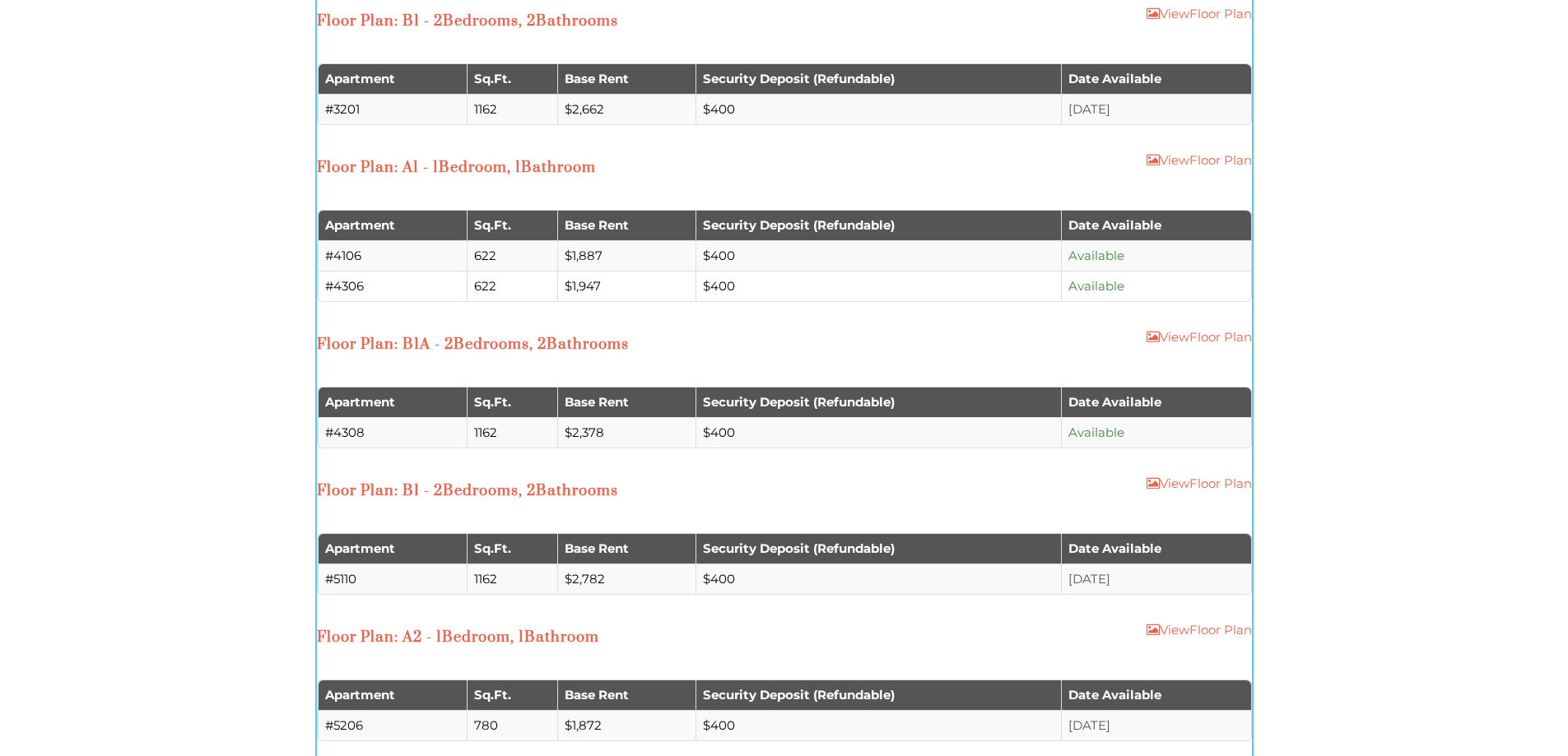
scroll to position [2139, 0]
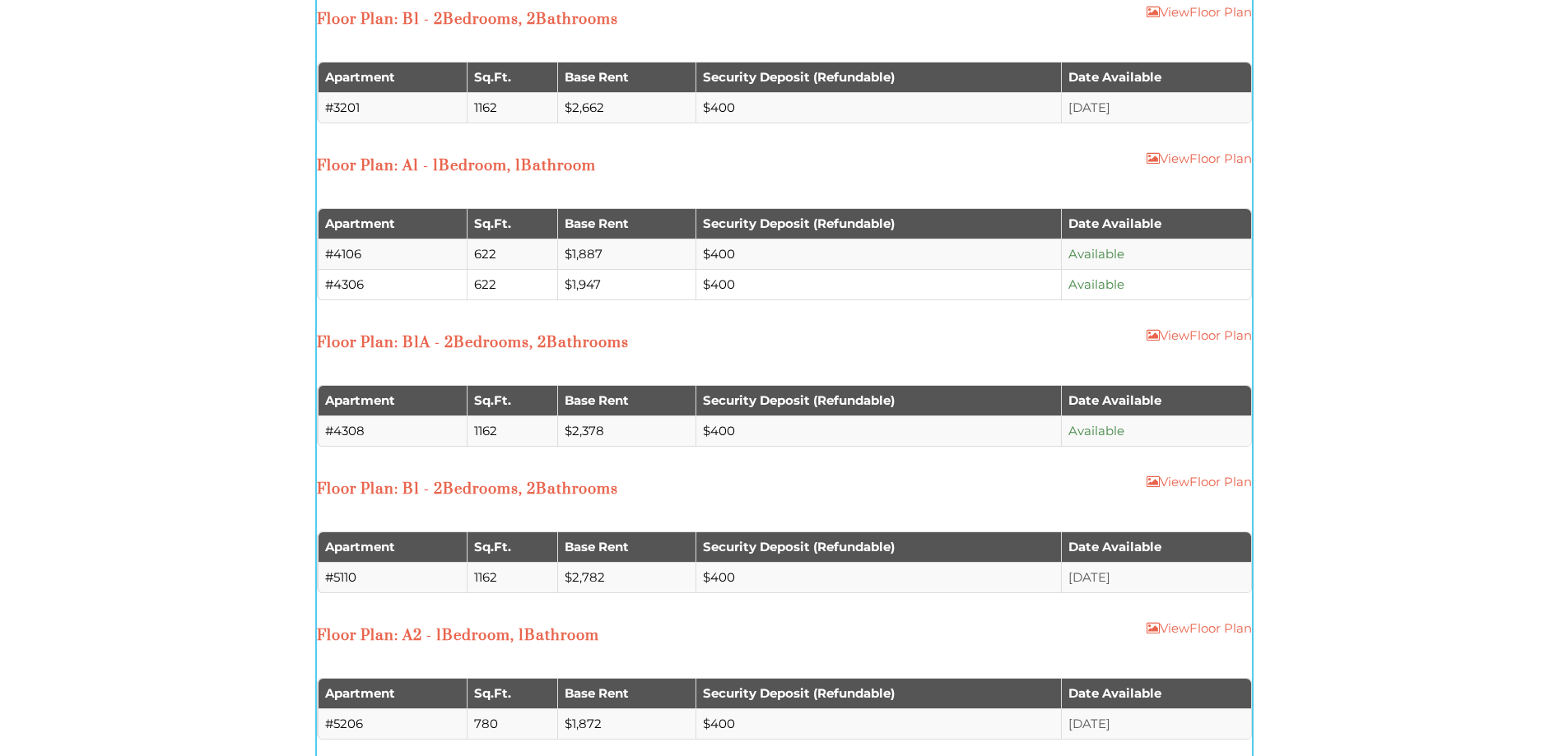
click at [362, 264] on td "#4106" at bounding box center [391, 253] width 149 height 30
click at [376, 346] on span "Floor Plan" at bounding box center [356, 343] width 78 height 19
click at [549, 350] on h3 "Floor Plan : B1A - 2 Bedrooms , 2 Bathrooms" at bounding box center [473, 343] width 312 height 19
click at [565, 483] on span "Bathrooms" at bounding box center [577, 489] width 82 height 19
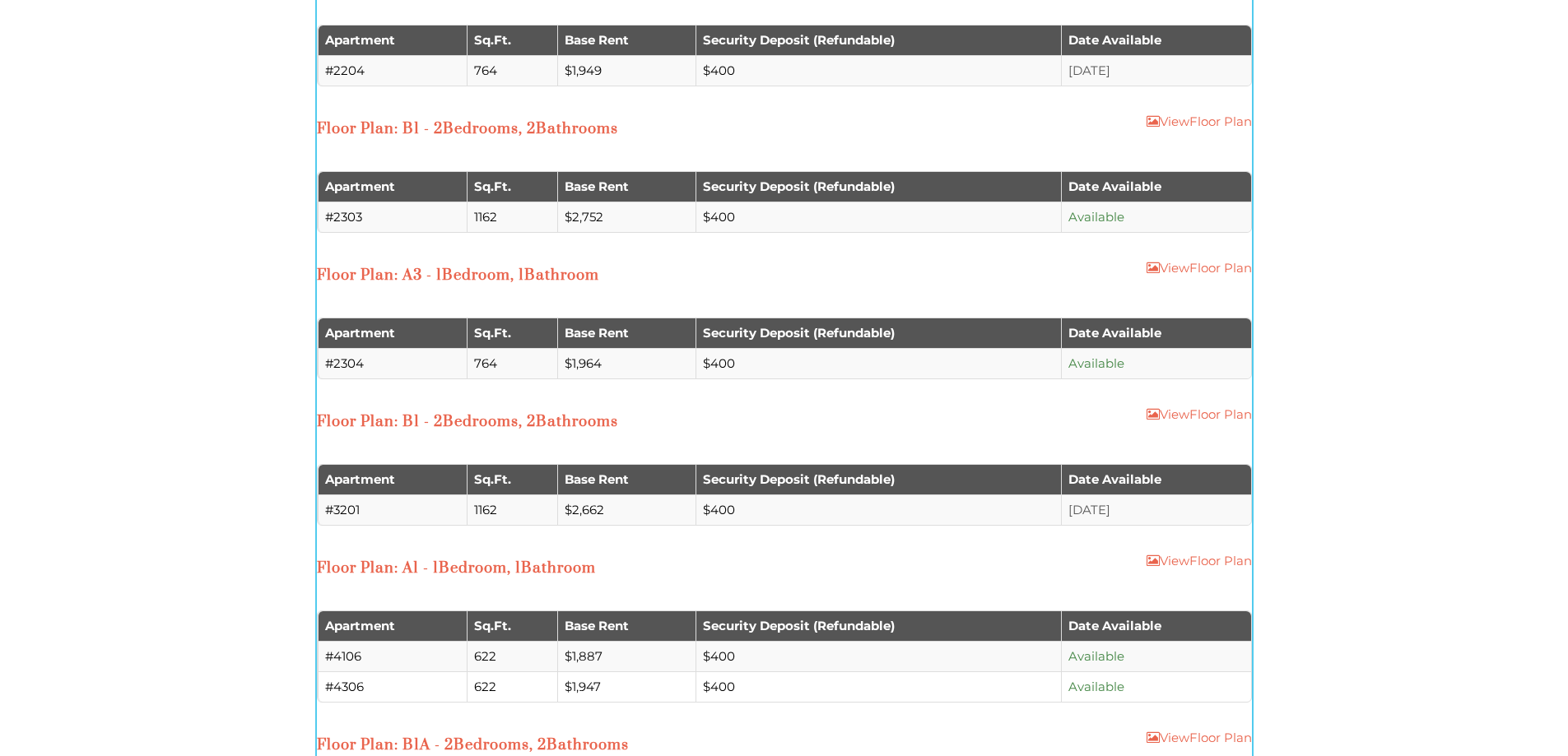
scroll to position [1728, 0]
